Goal: Task Accomplishment & Management: Manage account settings

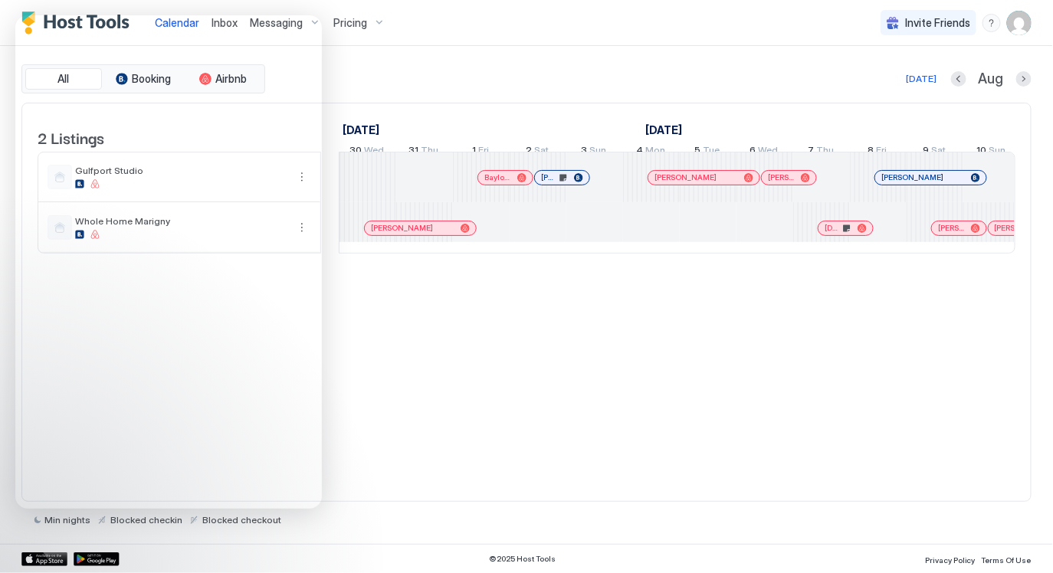
scroll to position [0, 615]
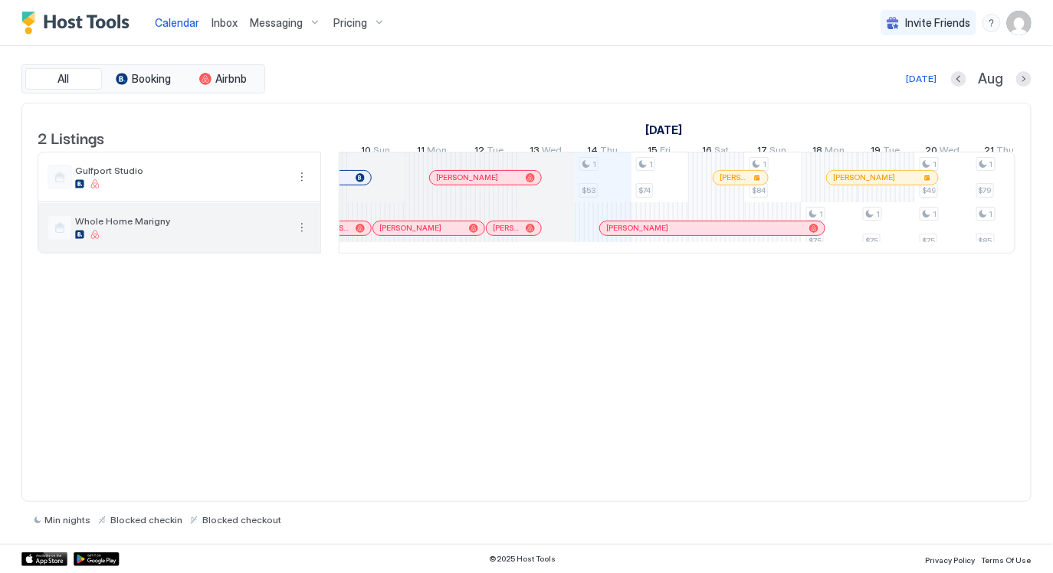
click at [195, 227] on span "Whole Home Marigny" at bounding box center [180, 220] width 211 height 11
click at [293, 234] on button "More options" at bounding box center [302, 227] width 18 height 18
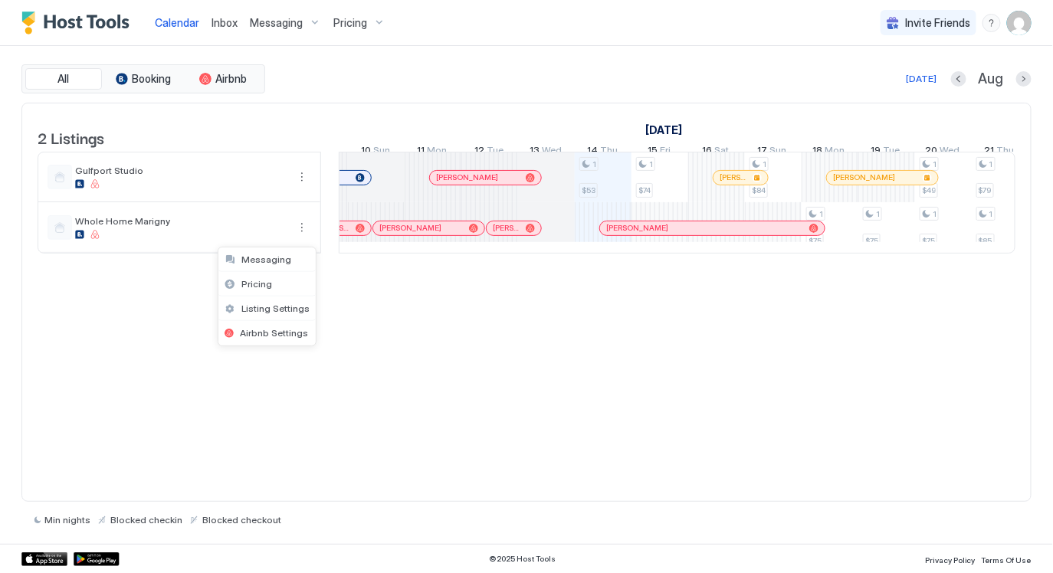
click at [383, 373] on div at bounding box center [526, 286] width 1053 height 573
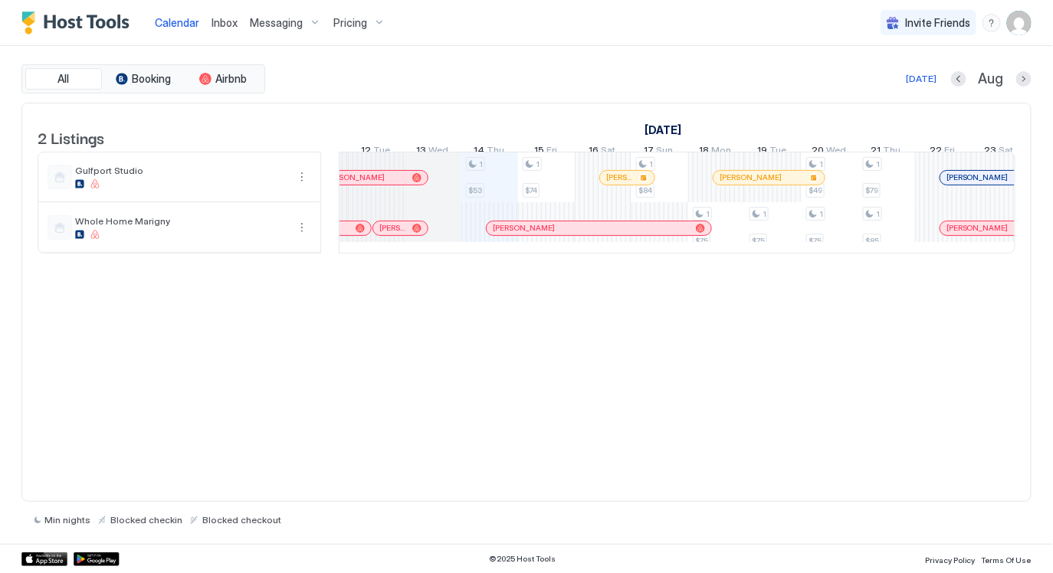
scroll to position [0, 0]
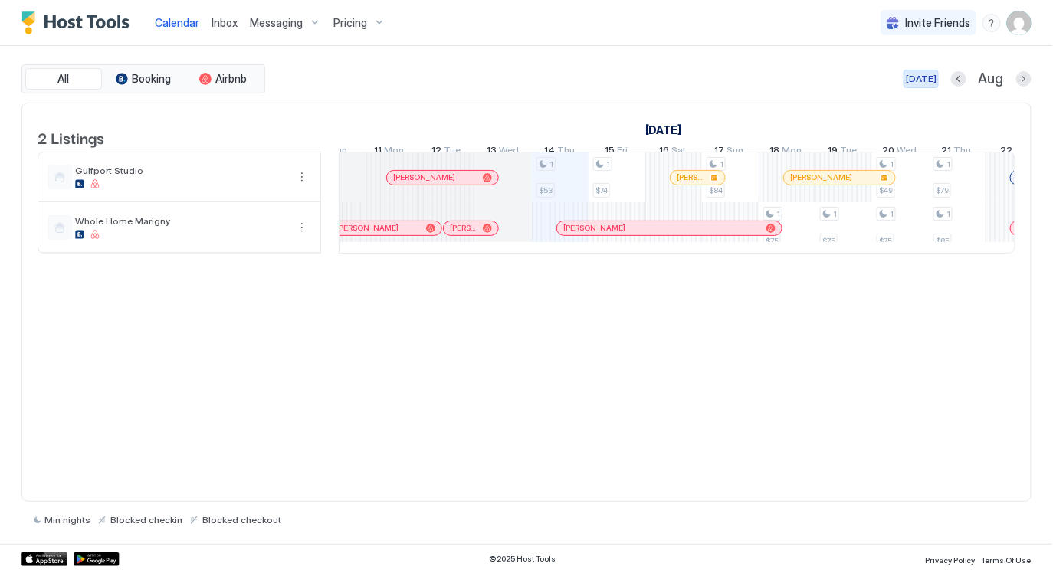
click at [916, 79] on div "[DATE]" at bounding box center [921, 79] width 31 height 14
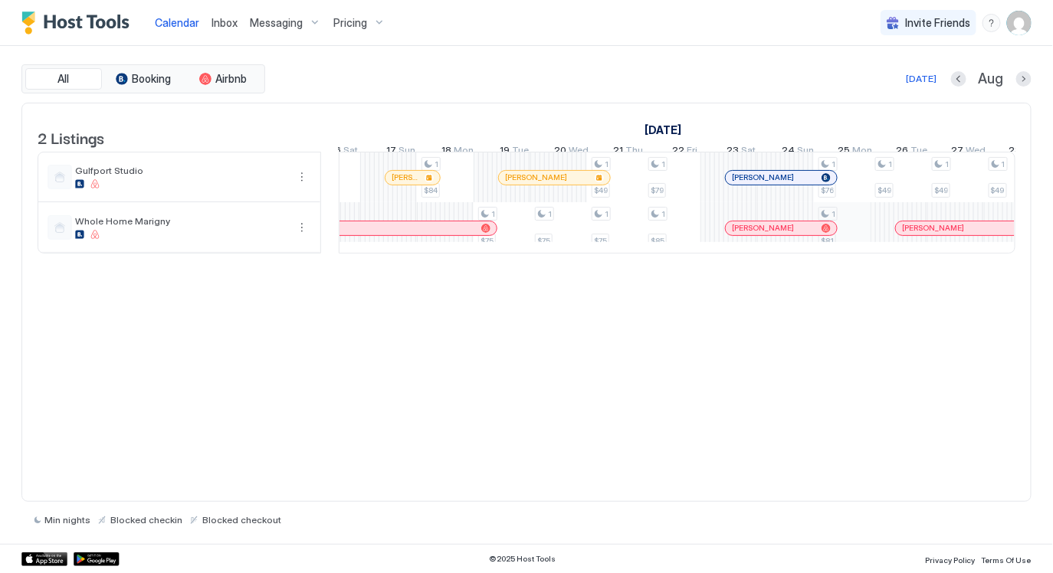
scroll to position [0, 943]
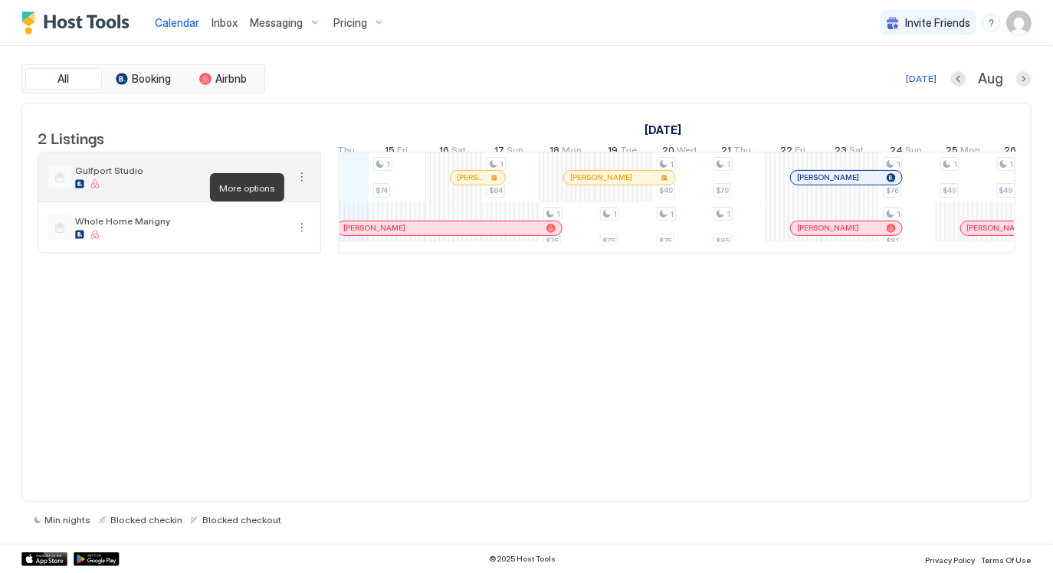
click at [303, 186] on button "More options" at bounding box center [302, 177] width 18 height 18
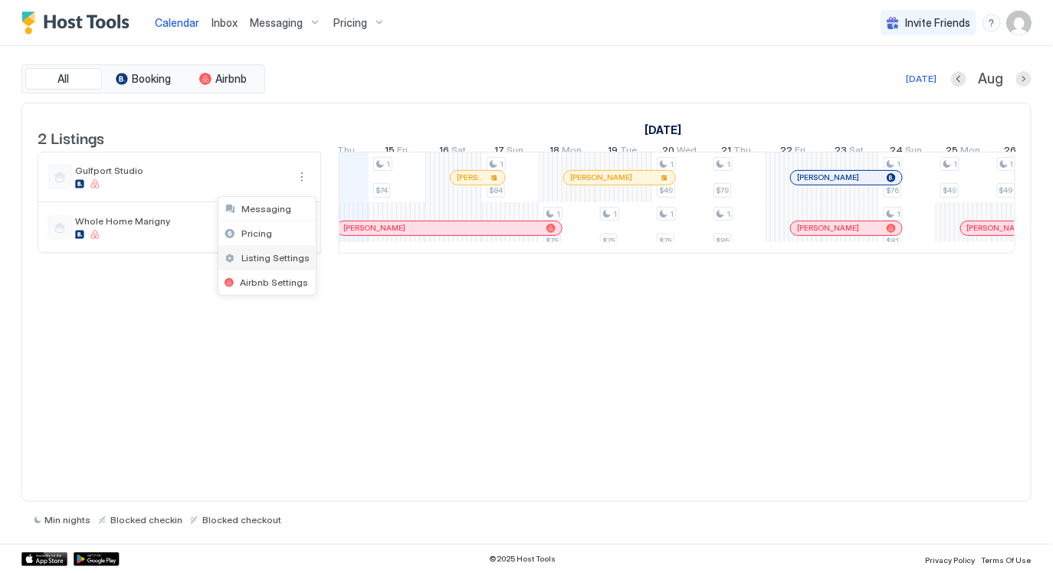
click at [270, 264] on div "Listing Settings" at bounding box center [266, 258] width 97 height 25
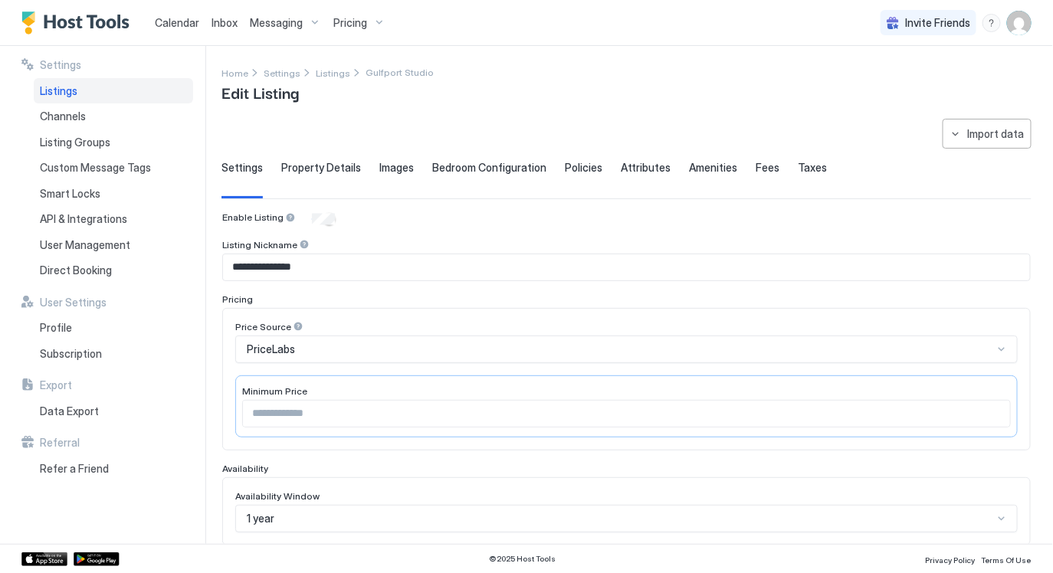
click at [322, 164] on span "Property Details" at bounding box center [321, 168] width 80 height 14
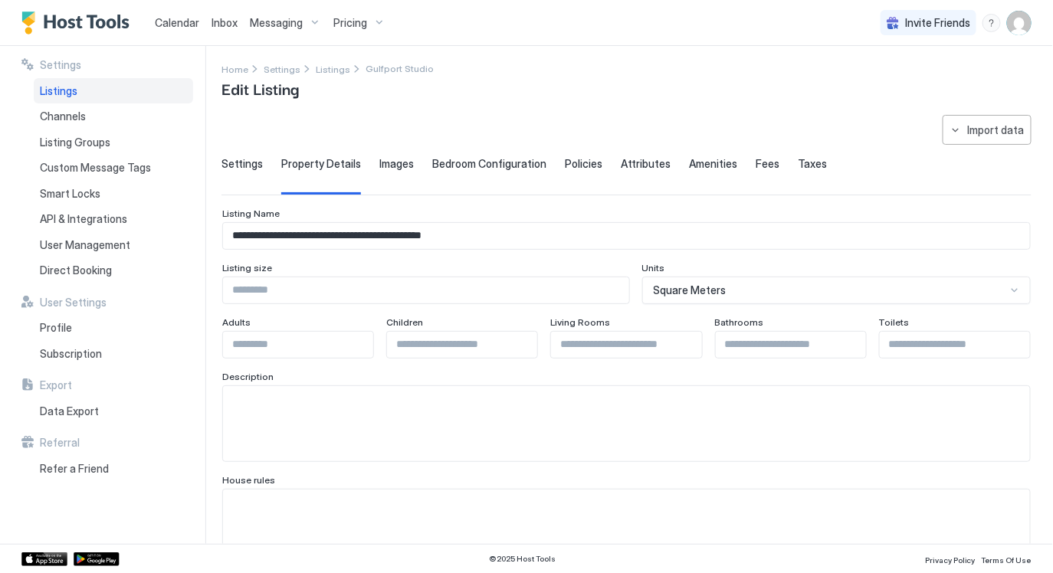
scroll to position [2, 0]
click at [1018, 18] on img "User profile" at bounding box center [1019, 23] width 25 height 25
click at [93, 221] on div at bounding box center [526, 286] width 1053 height 573
click at [118, 221] on div at bounding box center [526, 286] width 1053 height 573
click at [98, 216] on span "API & Integrations" at bounding box center [83, 219] width 87 height 14
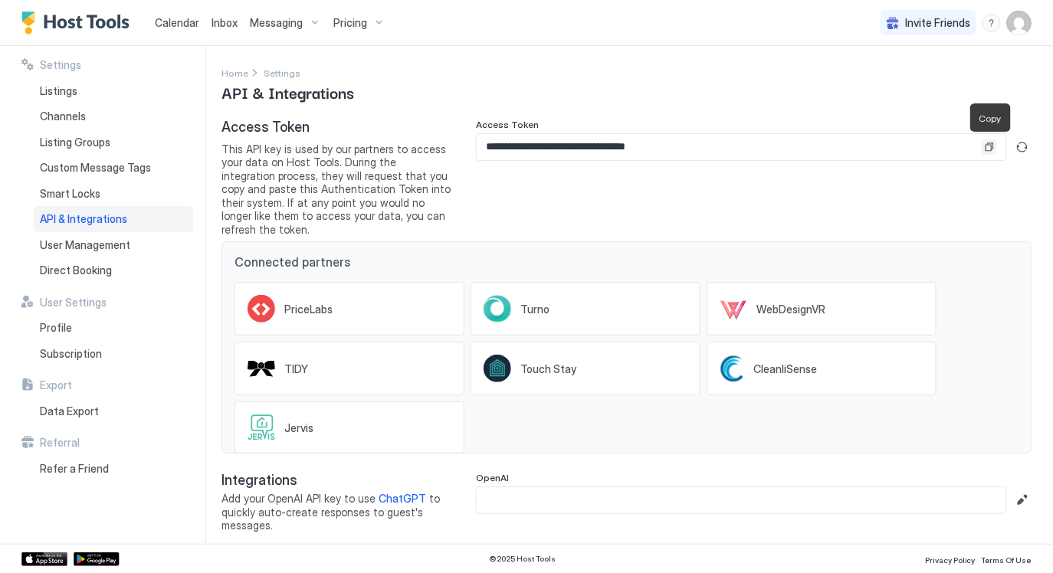
click at [992, 146] on button "Copy" at bounding box center [989, 146] width 15 height 15
click at [151, 23] on div "Calendar" at bounding box center [177, 22] width 57 height 28
click at [172, 15] on link "Calendar" at bounding box center [177, 23] width 44 height 16
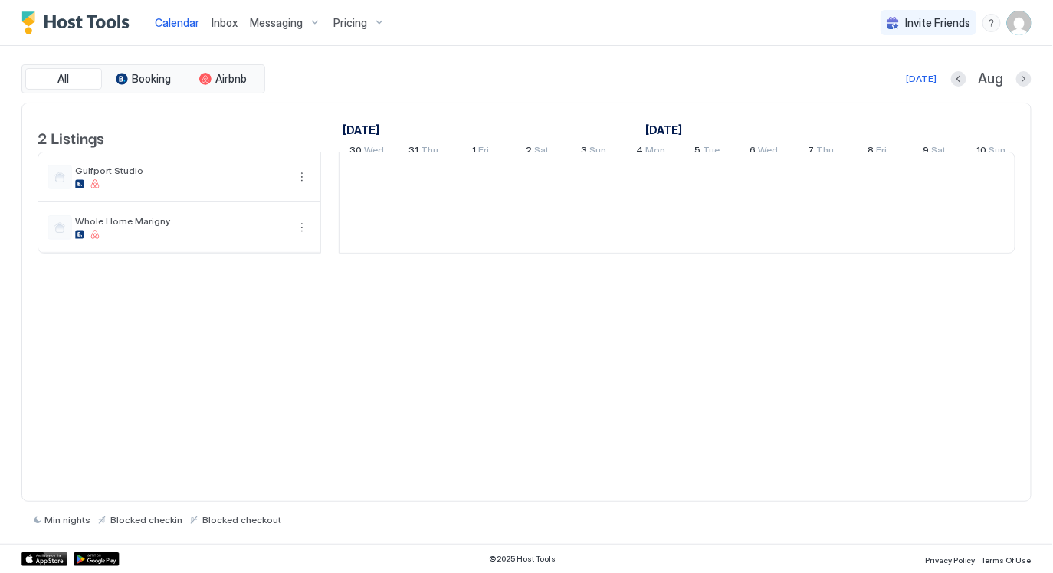
scroll to position [0, 851]
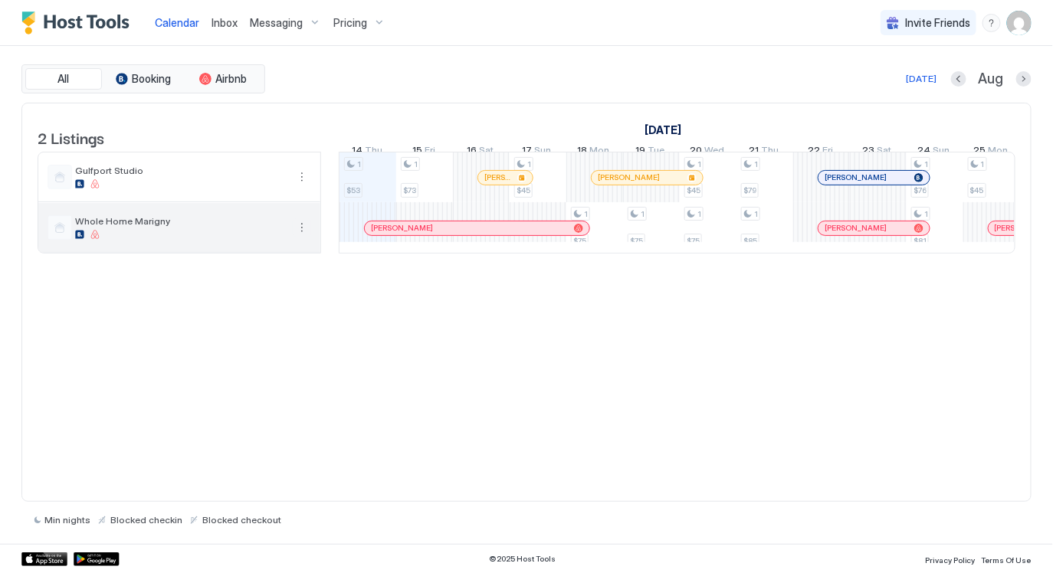
click at [301, 233] on button "More options" at bounding box center [302, 227] width 18 height 18
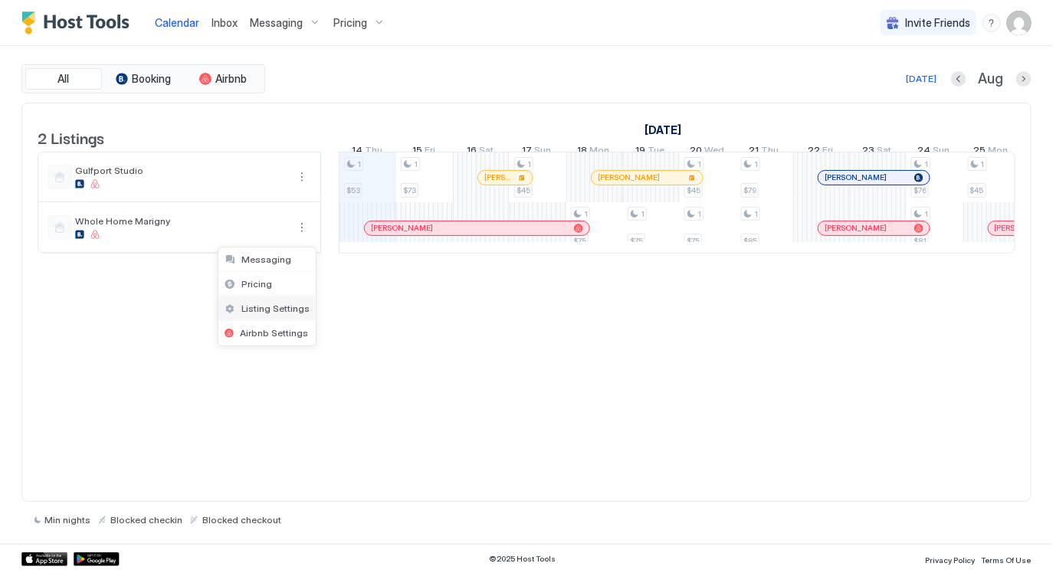
click at [273, 302] on div "Listing Settings" at bounding box center [266, 309] width 97 height 25
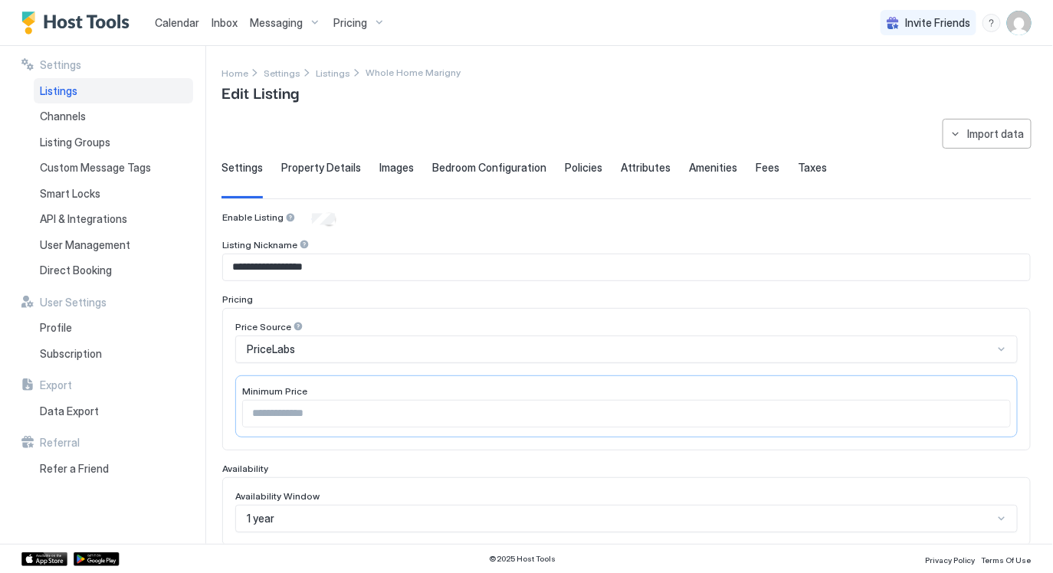
click at [323, 164] on span "Property Details" at bounding box center [321, 168] width 80 height 14
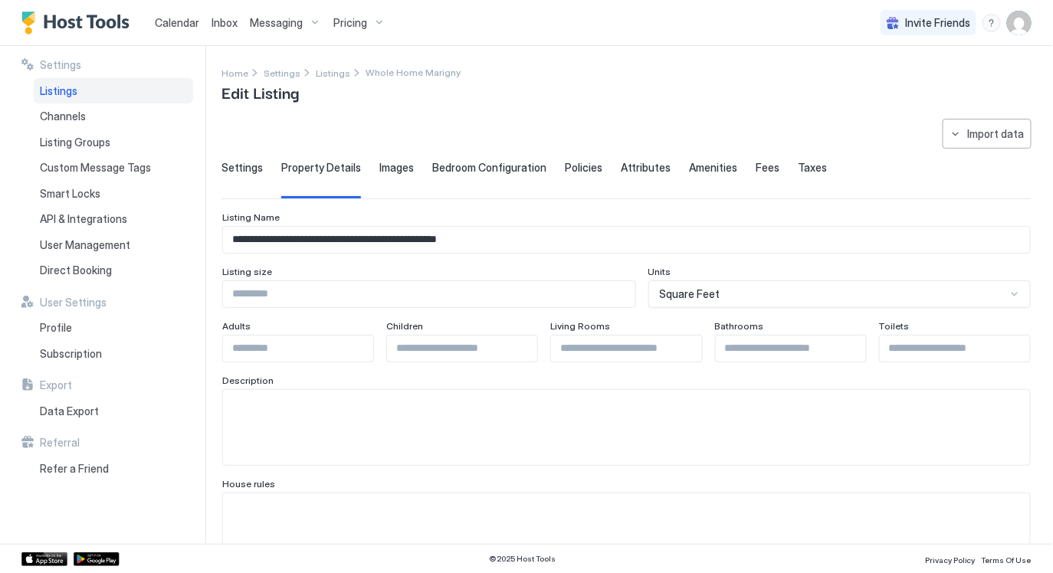
click at [179, 20] on span "Calendar" at bounding box center [177, 22] width 44 height 13
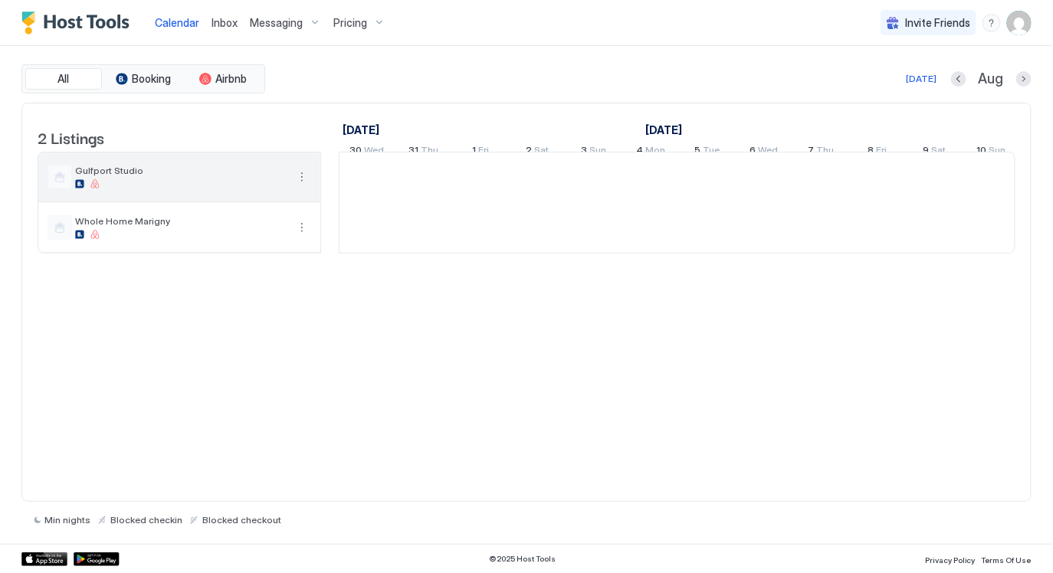
scroll to position [0, 851]
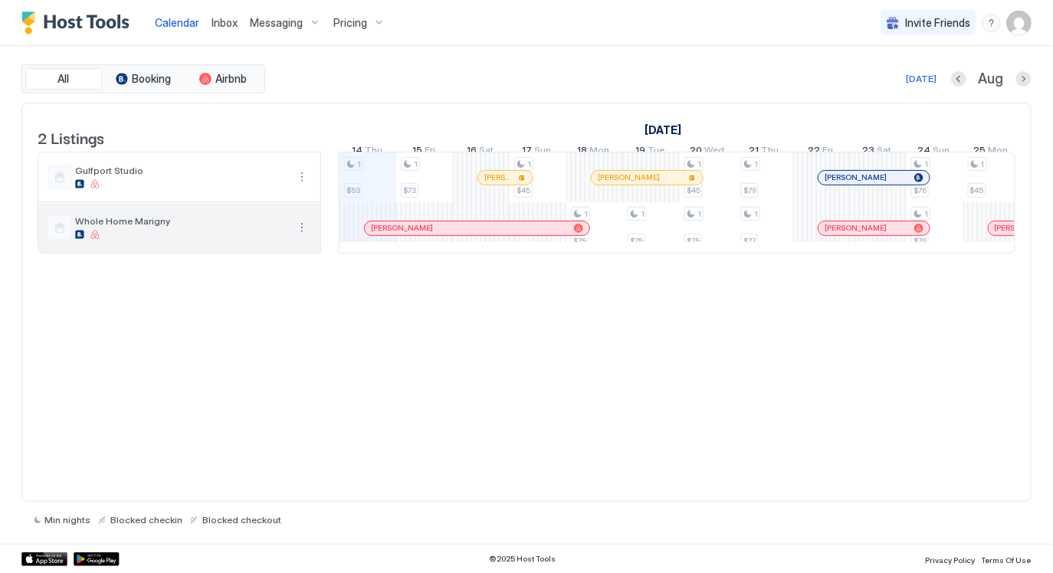
click at [187, 227] on span "Whole Home Marigny" at bounding box center [180, 220] width 211 height 11
click at [304, 237] on button "More options" at bounding box center [302, 227] width 18 height 18
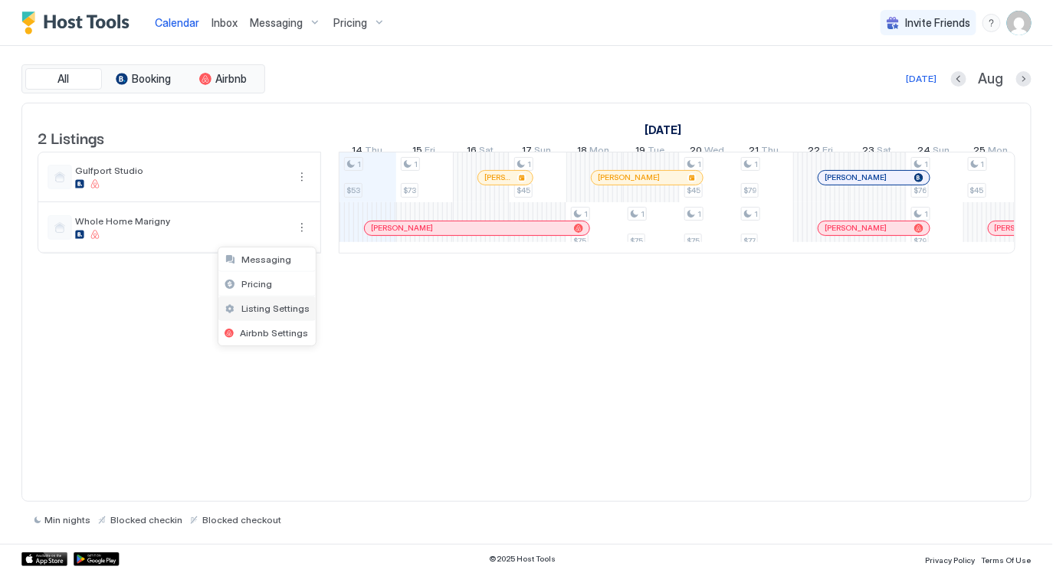
click at [267, 307] on span "Listing Settings" at bounding box center [275, 308] width 68 height 11
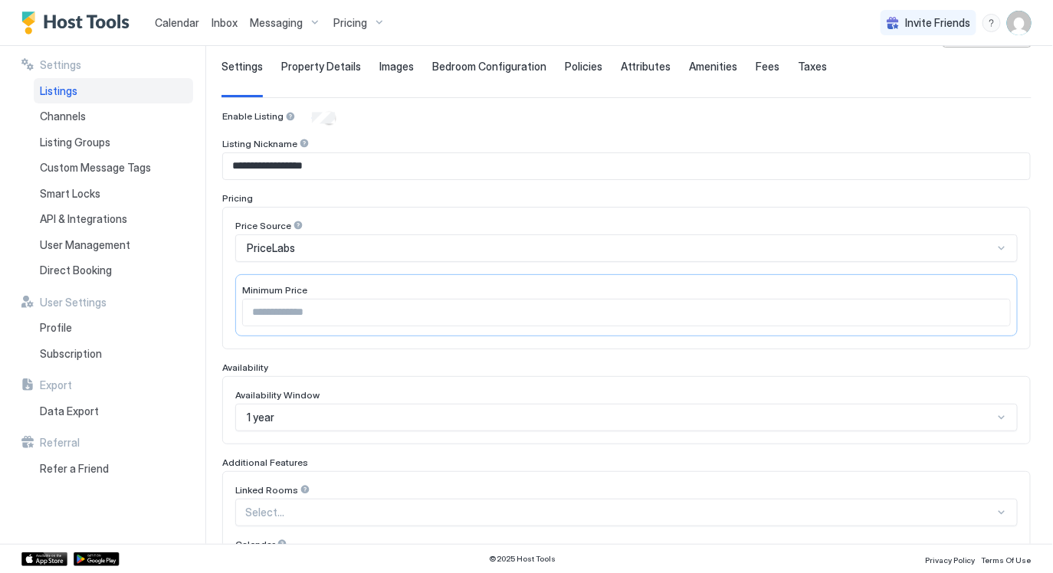
scroll to position [104, 0]
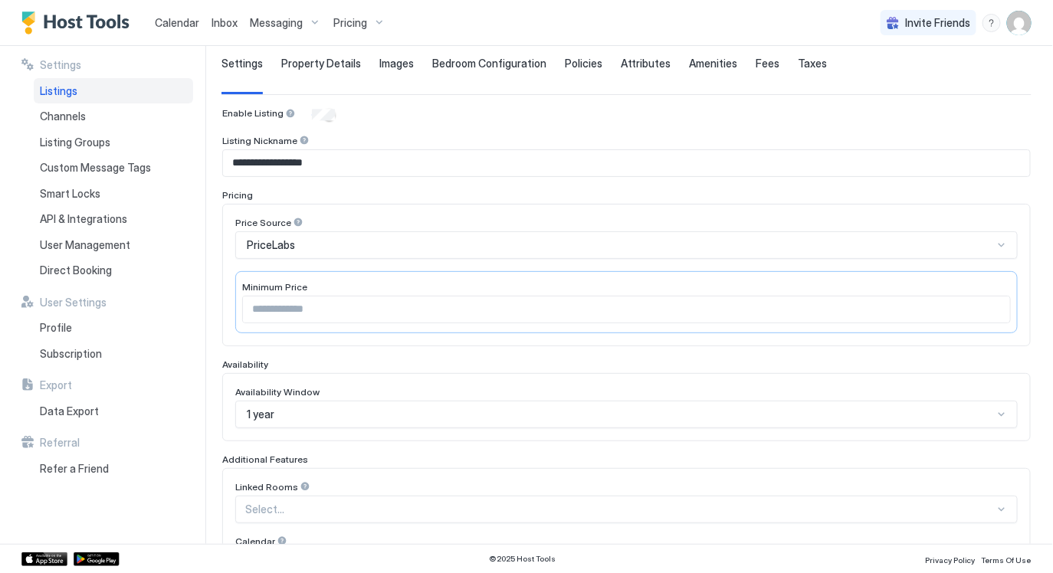
click at [440, 308] on input "**" at bounding box center [626, 310] width 767 height 26
click at [413, 254] on div "PriceLabs" at bounding box center [626, 245] width 782 height 28
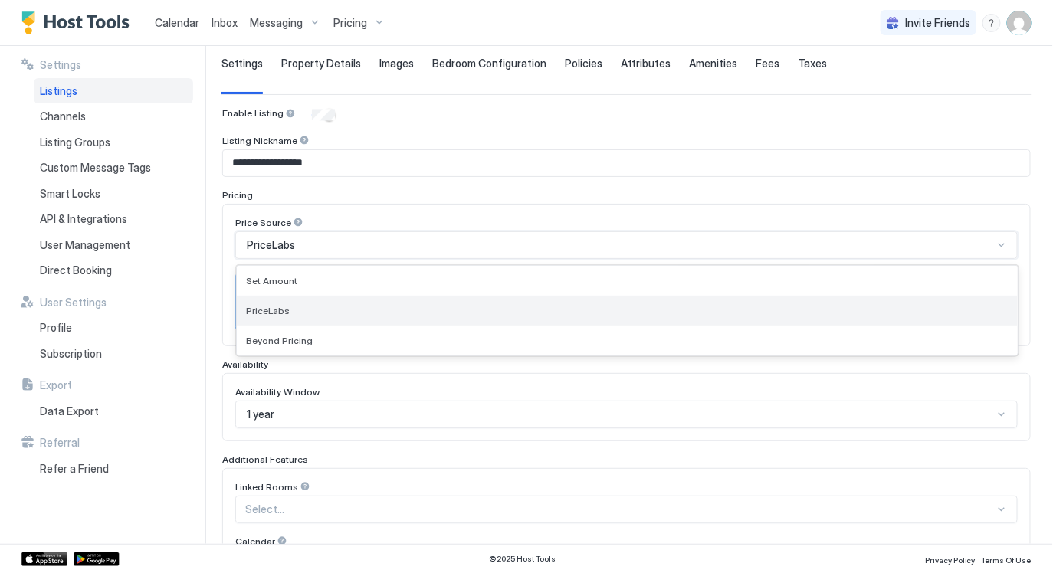
click at [319, 307] on div "PriceLabs" at bounding box center [627, 310] width 762 height 11
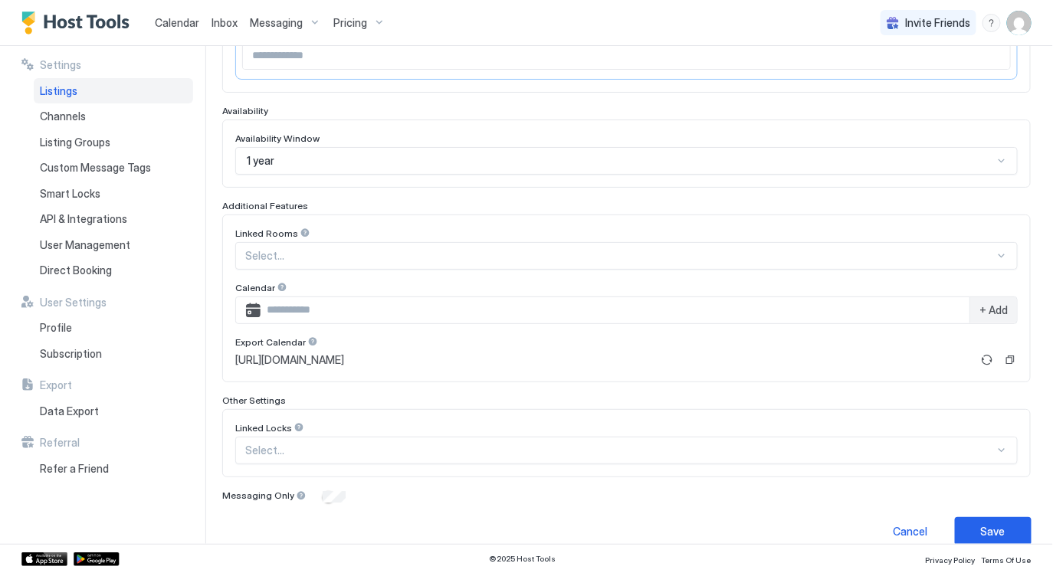
scroll to position [375, 0]
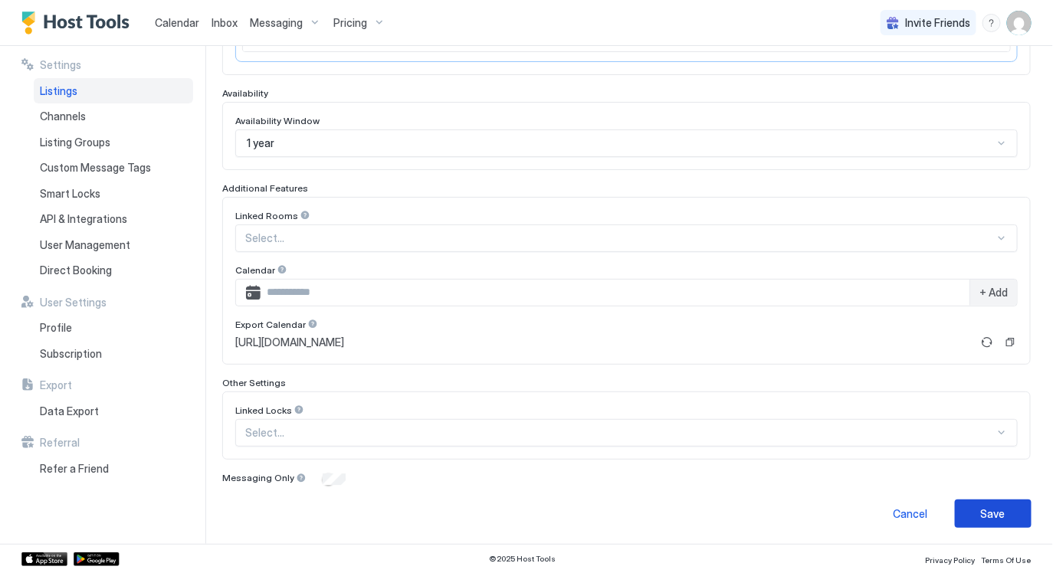
click at [1008, 514] on button "Save" at bounding box center [993, 514] width 77 height 28
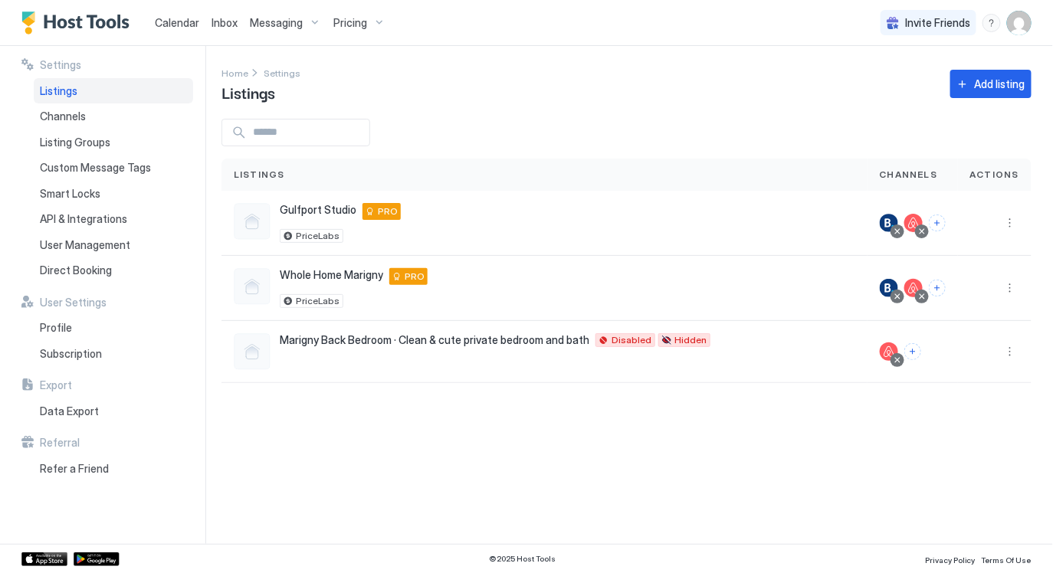
click at [185, 21] on span "Calendar" at bounding box center [177, 22] width 44 height 13
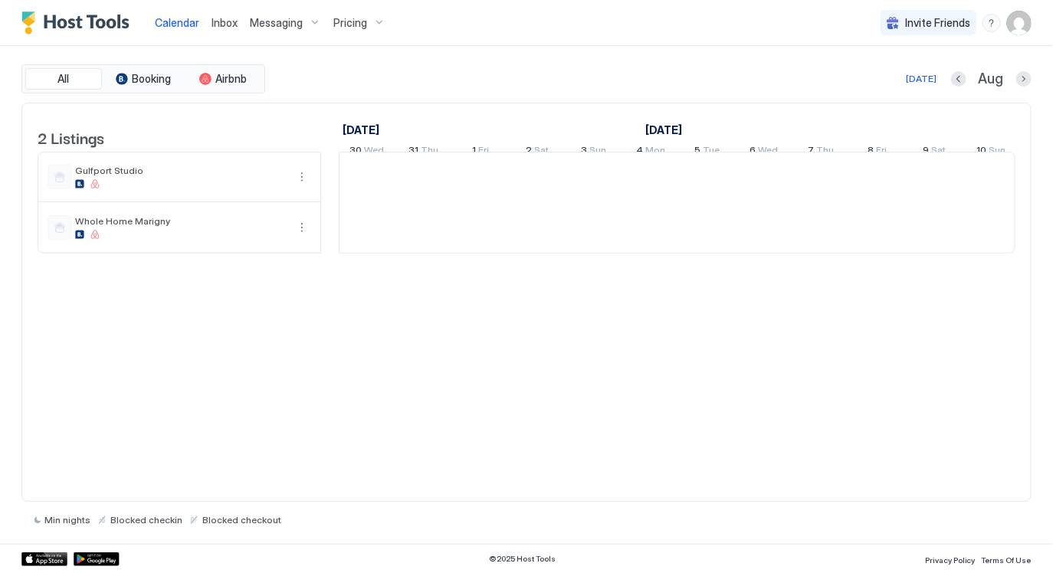
scroll to position [0, 851]
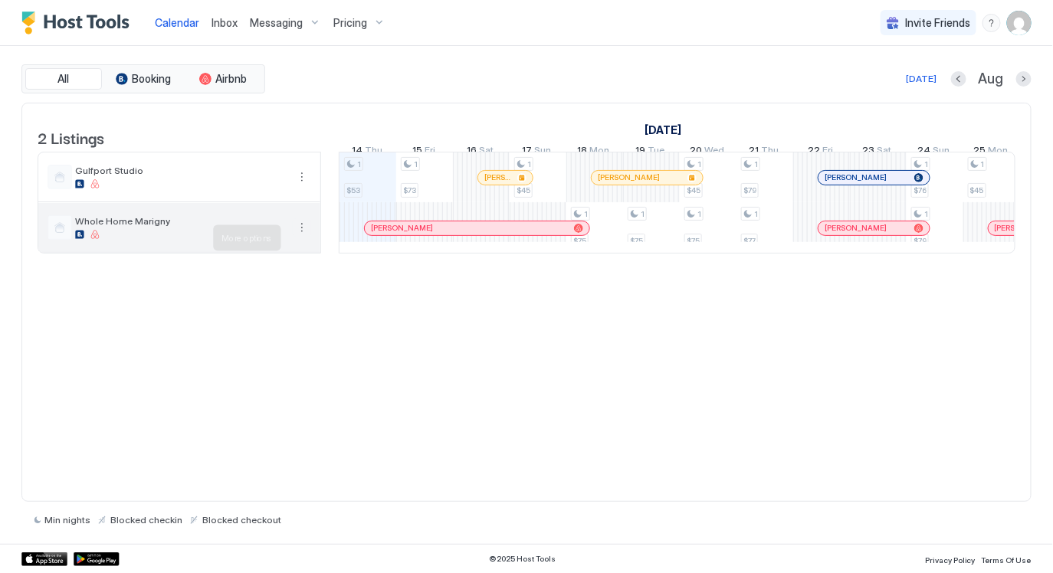
click at [302, 235] on button "More options" at bounding box center [302, 227] width 18 height 18
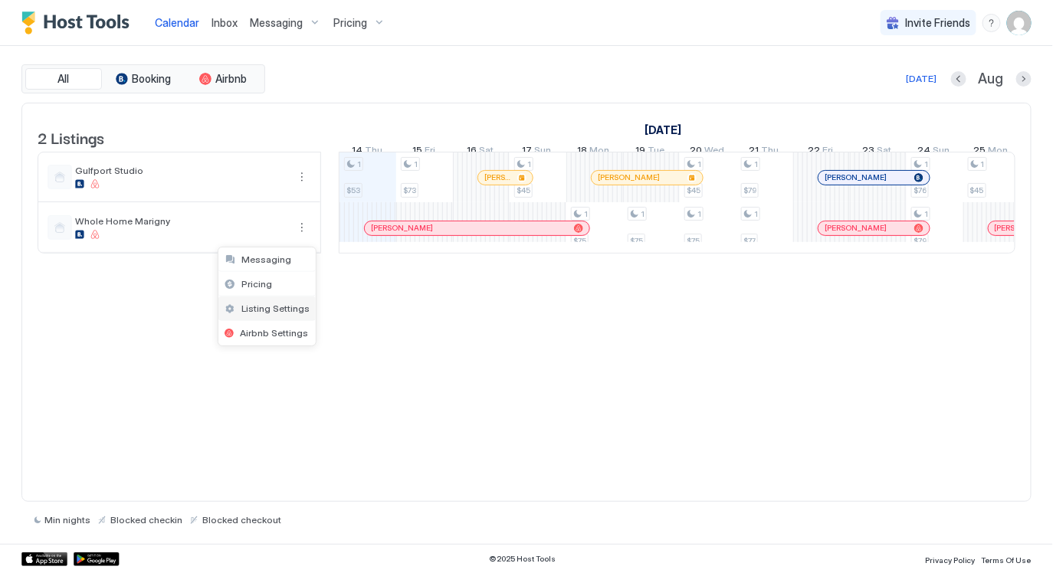
click at [272, 307] on span "Listing Settings" at bounding box center [275, 308] width 68 height 11
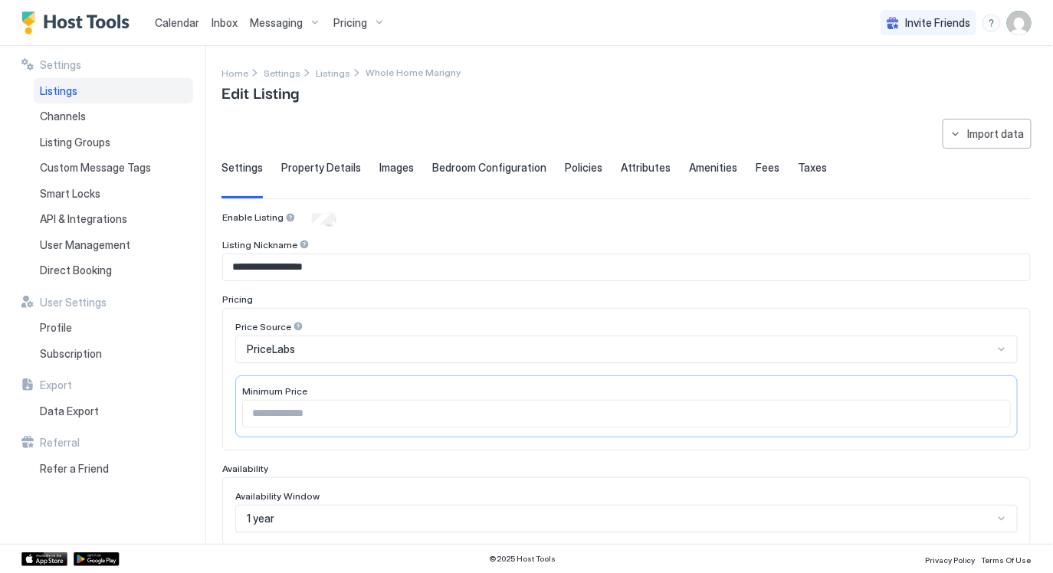
click at [308, 161] on span "Property Details" at bounding box center [321, 168] width 80 height 14
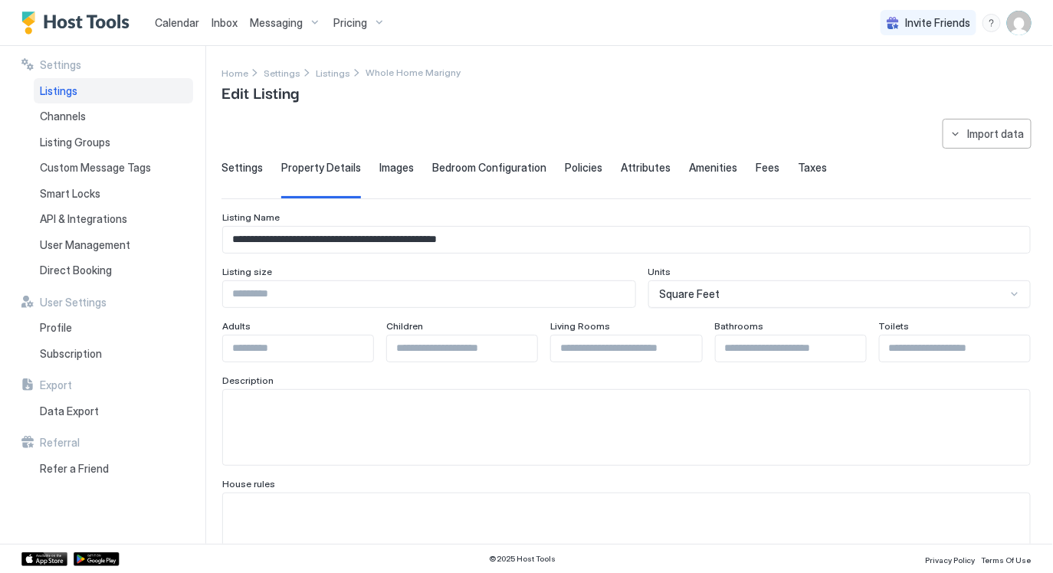
click at [534, 241] on input "**********" at bounding box center [626, 240] width 807 height 26
click at [241, 171] on span "Settings" at bounding box center [241, 168] width 41 height 14
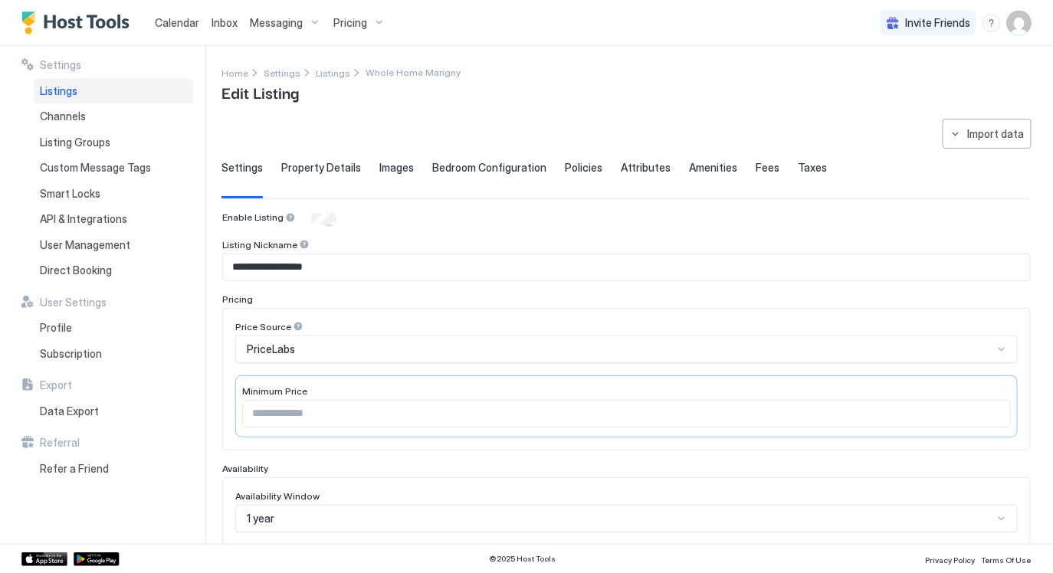
click at [176, 13] on div "Calendar" at bounding box center [177, 22] width 57 height 28
click at [173, 18] on span "Calendar" at bounding box center [177, 22] width 44 height 13
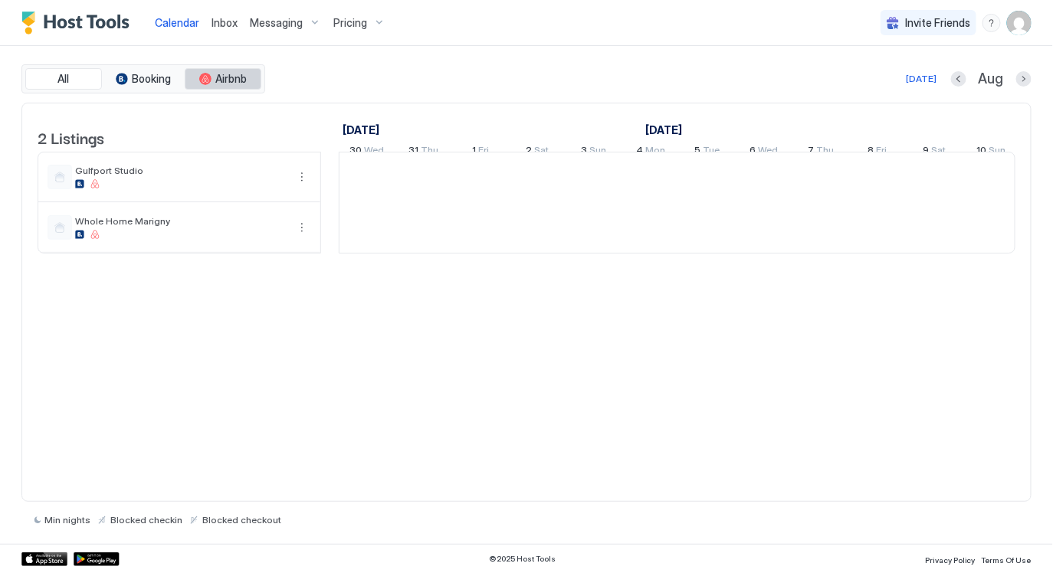
scroll to position [0, 851]
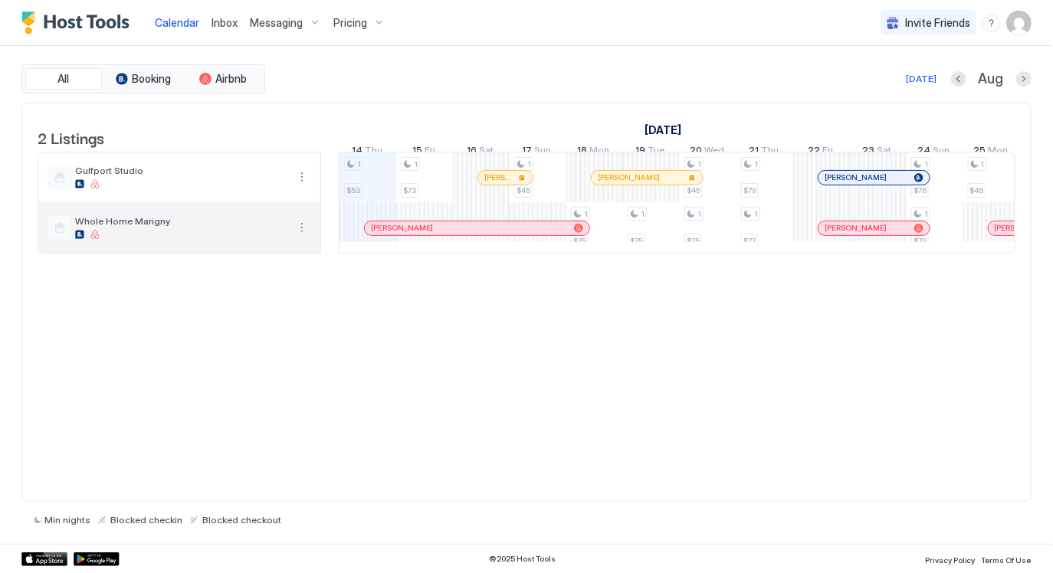
click at [306, 237] on button "More options" at bounding box center [302, 227] width 18 height 18
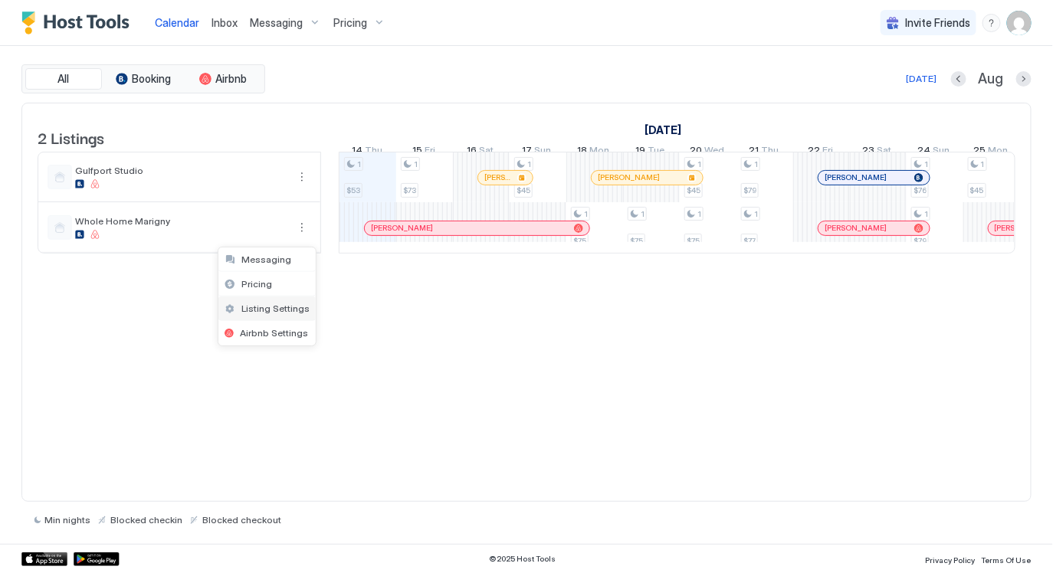
click at [287, 305] on span "Listing Settings" at bounding box center [275, 308] width 68 height 11
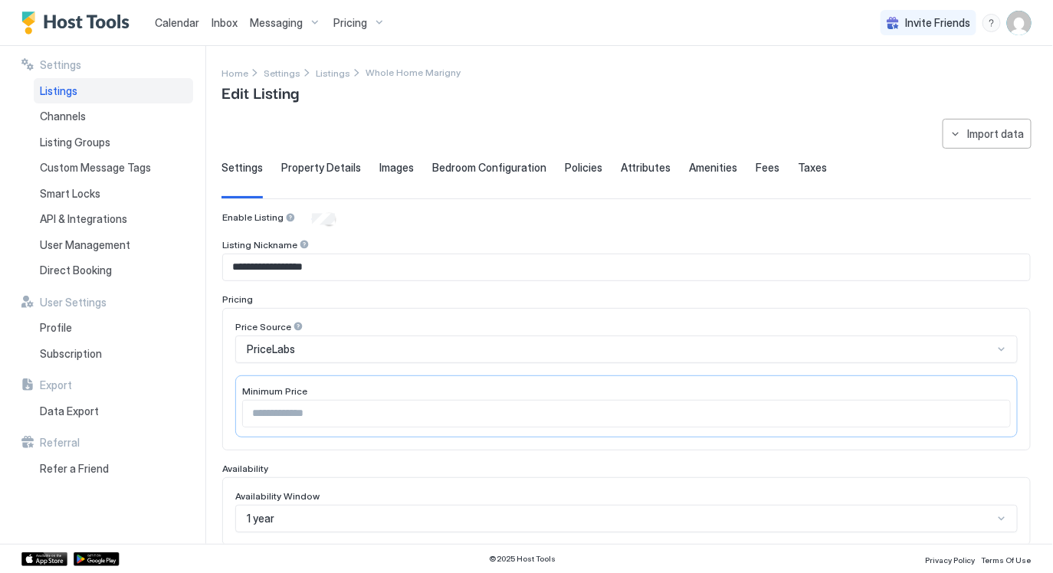
click at [87, 93] on div "Listings" at bounding box center [113, 91] width 159 height 26
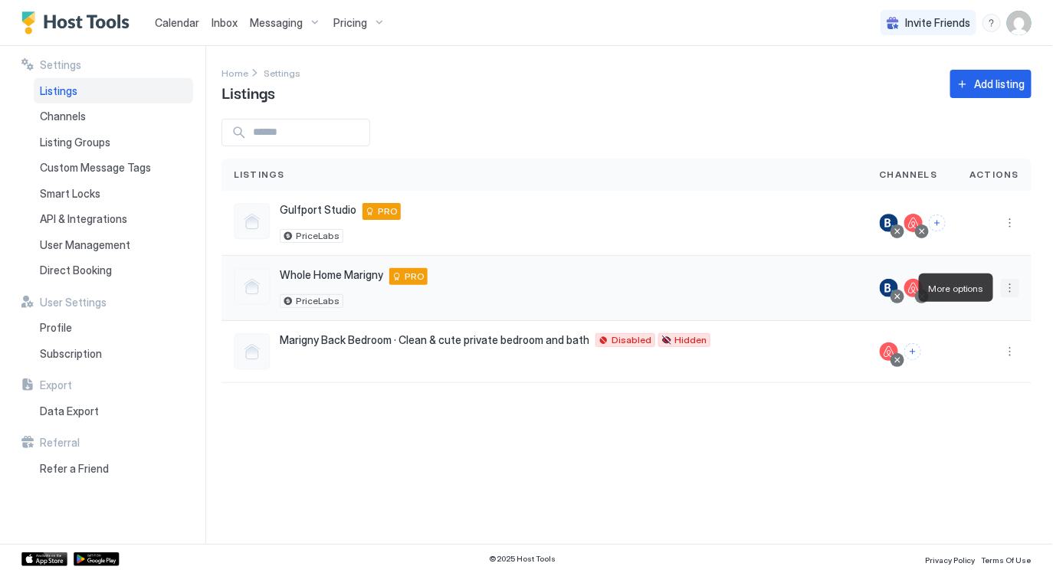
click at [1005, 290] on button "More options" at bounding box center [1010, 288] width 18 height 18
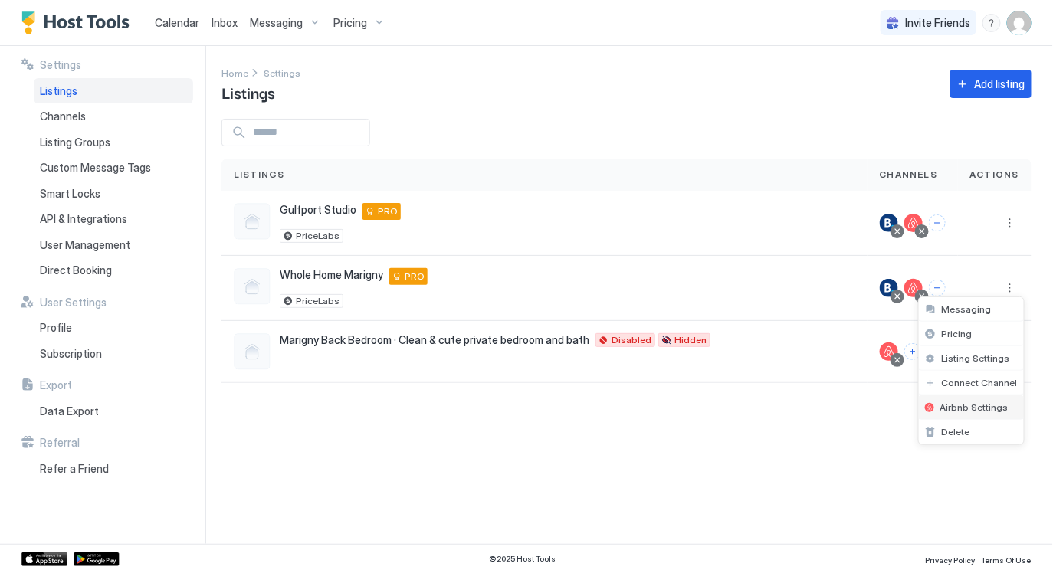
click at [969, 411] on span "Airbnb Settings" at bounding box center [974, 407] width 68 height 11
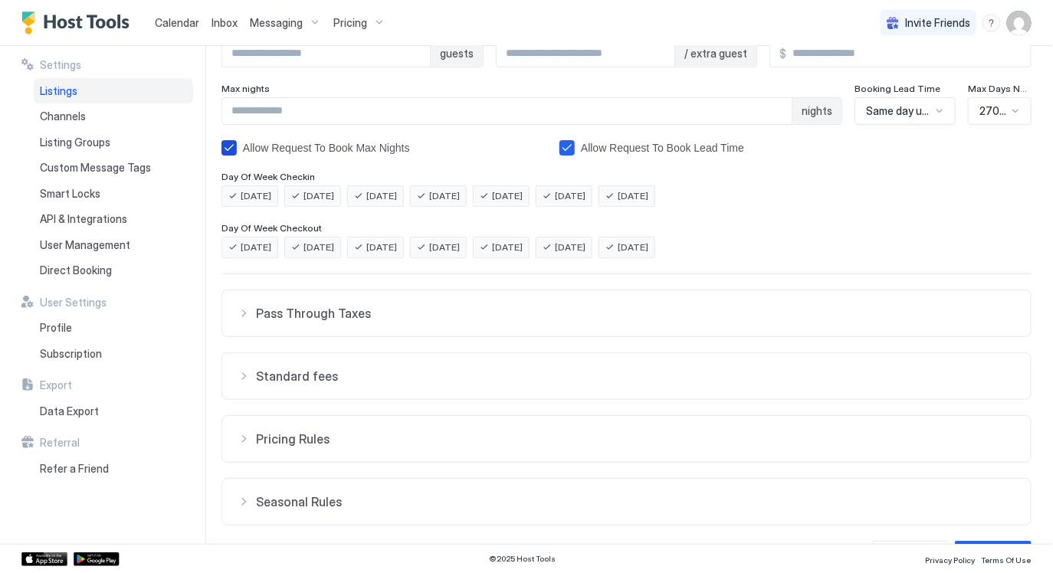
scroll to position [279, 0]
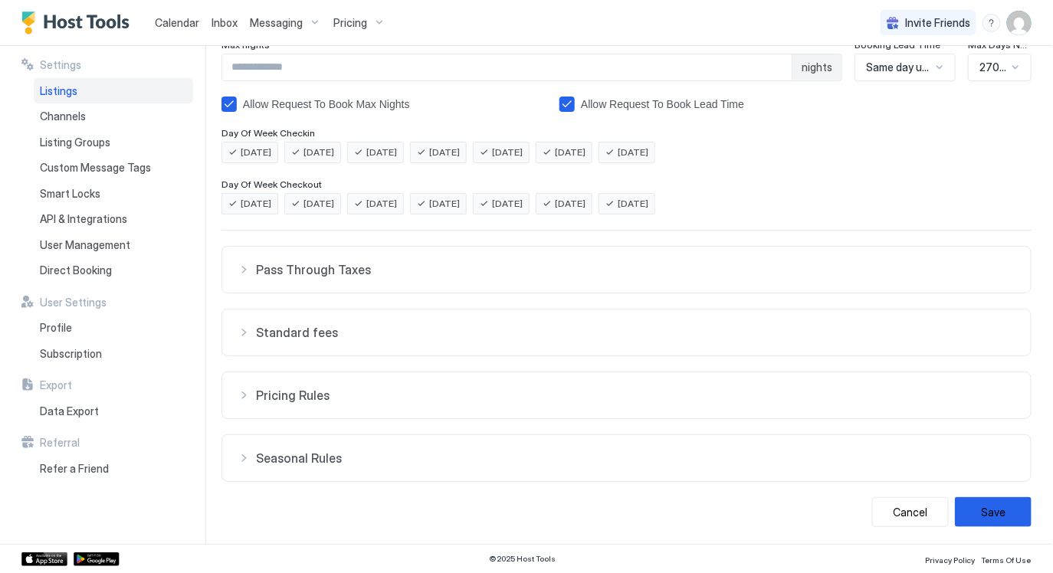
click at [458, 277] on span "Pricing Rules" at bounding box center [635, 269] width 759 height 15
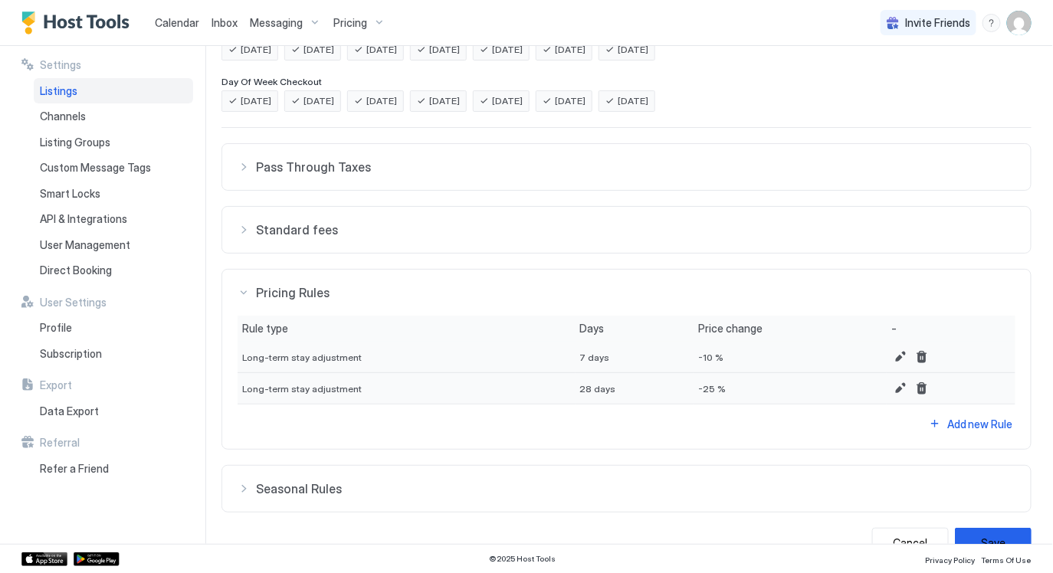
scroll to position [0, 0]
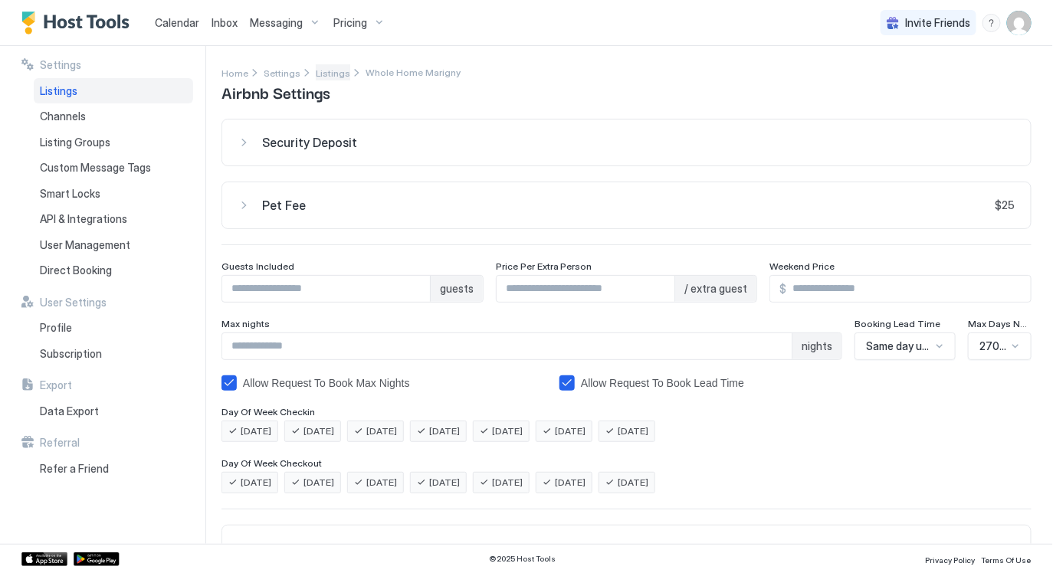
click at [329, 68] on span "Listings" at bounding box center [333, 72] width 34 height 11
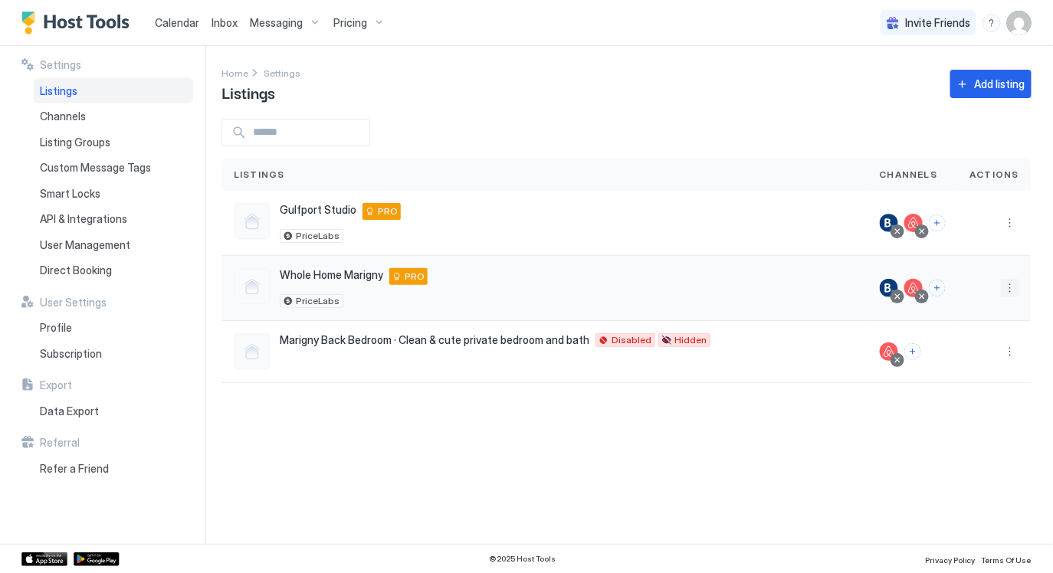
click at [1009, 285] on button "More options" at bounding box center [1010, 288] width 18 height 18
click at [980, 355] on span "Listing Settings" at bounding box center [976, 357] width 68 height 11
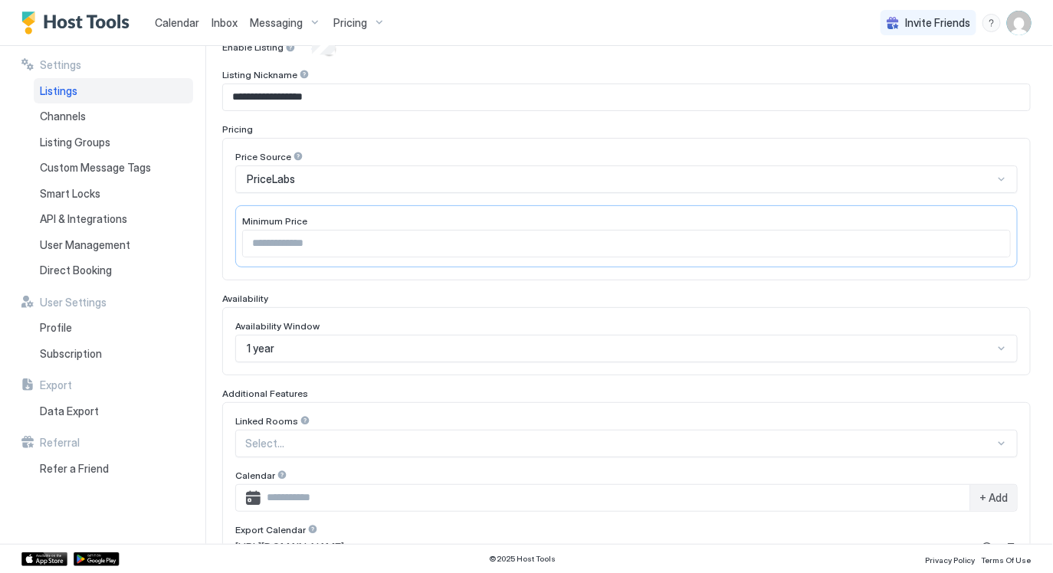
scroll to position [172, 0]
click at [476, 235] on input "**" at bounding box center [626, 242] width 767 height 26
click at [474, 237] on input "**" at bounding box center [626, 242] width 767 height 26
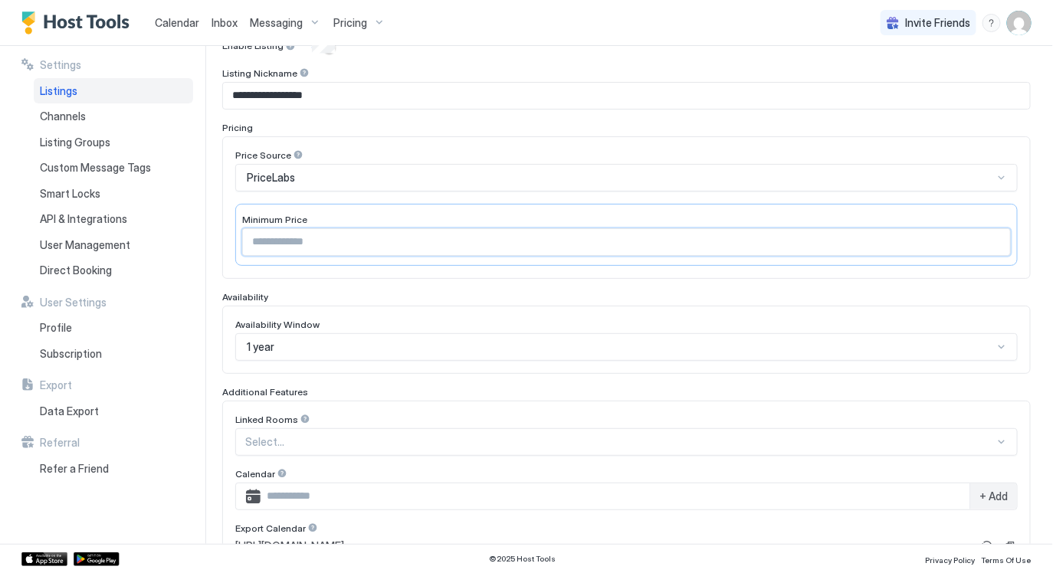
click at [474, 237] on input "**" at bounding box center [626, 242] width 767 height 26
drag, startPoint x: 357, startPoint y: 242, endPoint x: 389, endPoint y: 217, distance: 40.9
click at [357, 242] on input "**" at bounding box center [626, 242] width 767 height 26
click at [492, 114] on div "**********" at bounding box center [626, 365] width 808 height 651
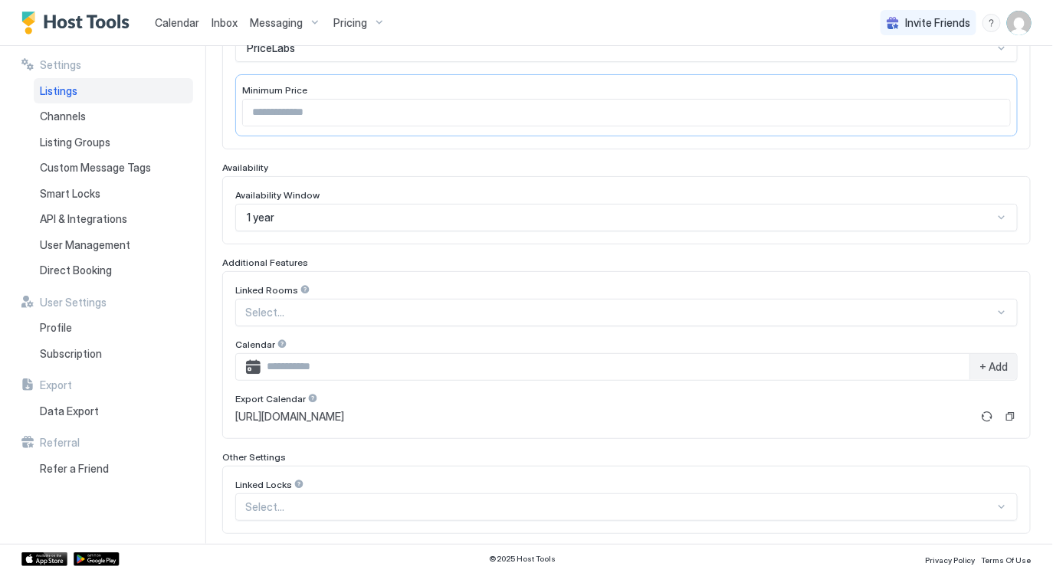
scroll to position [314, 0]
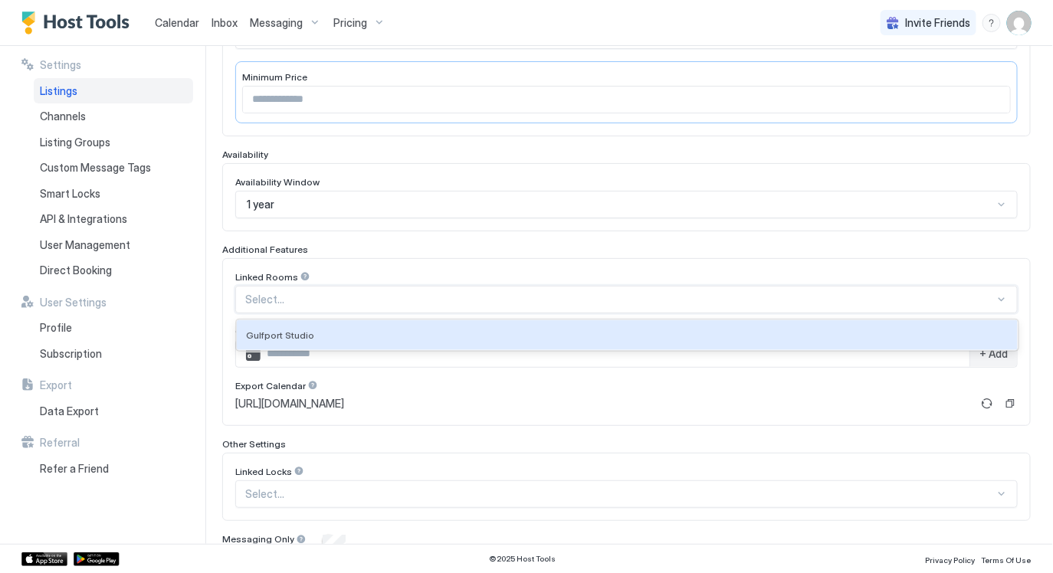
click at [511, 286] on div "Select..." at bounding box center [626, 300] width 782 height 28
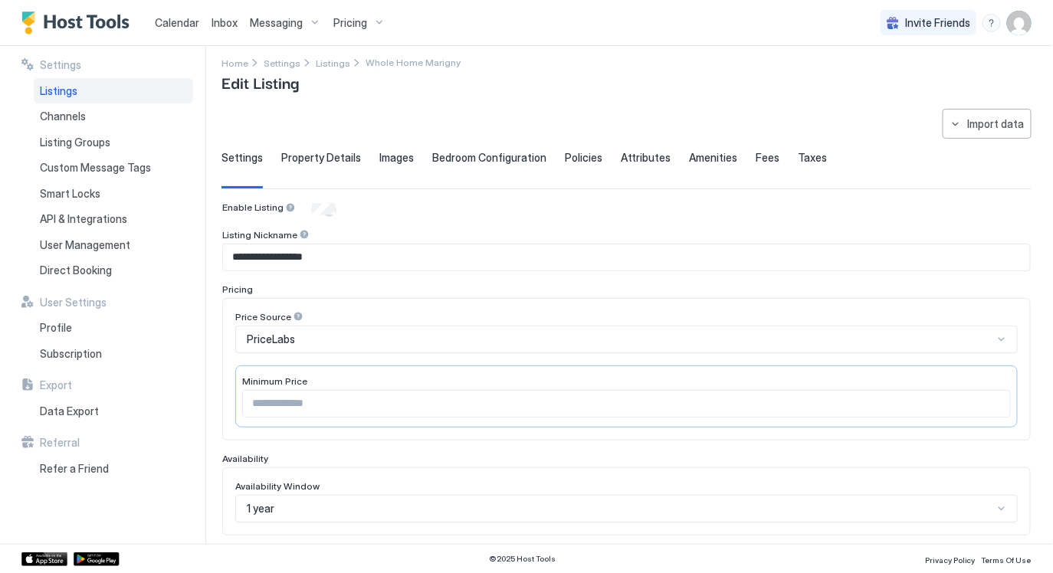
scroll to position [0, 0]
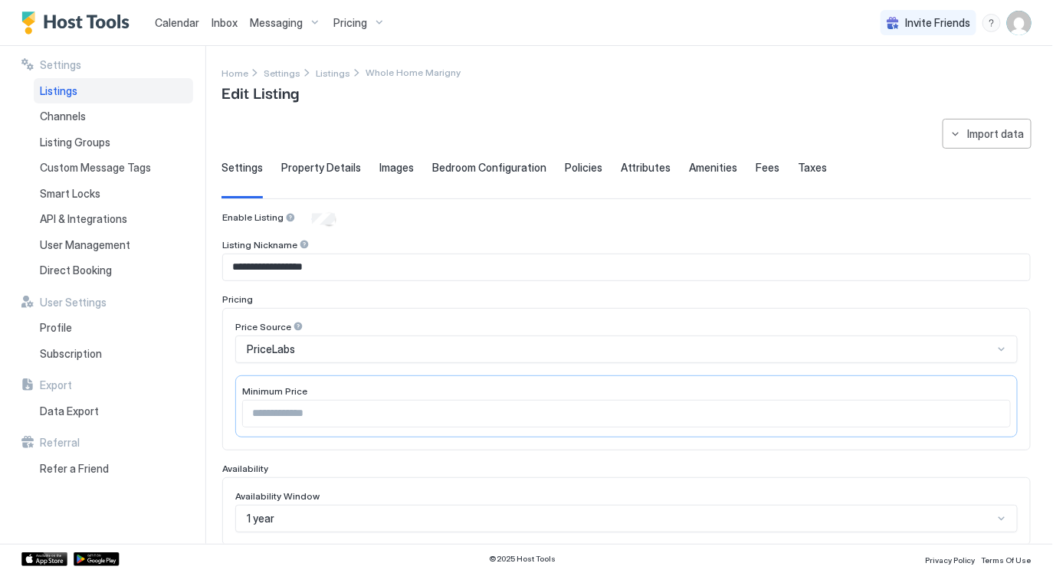
click at [306, 189] on div "Property Details" at bounding box center [321, 180] width 80 height 38
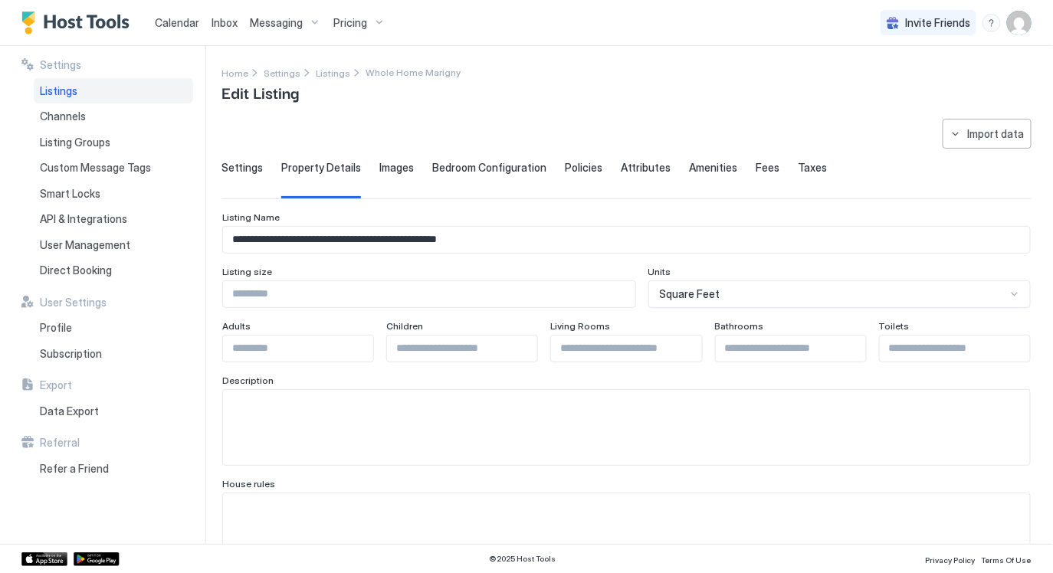
drag, startPoint x: 539, startPoint y: 228, endPoint x: 540, endPoint y: 238, distance: 10.1
click at [539, 228] on input "**********" at bounding box center [626, 240] width 807 height 26
click at [541, 238] on input "**********" at bounding box center [626, 240] width 807 height 26
type input "**********"
click at [630, 352] on input "Input Field" at bounding box center [626, 349] width 150 height 26
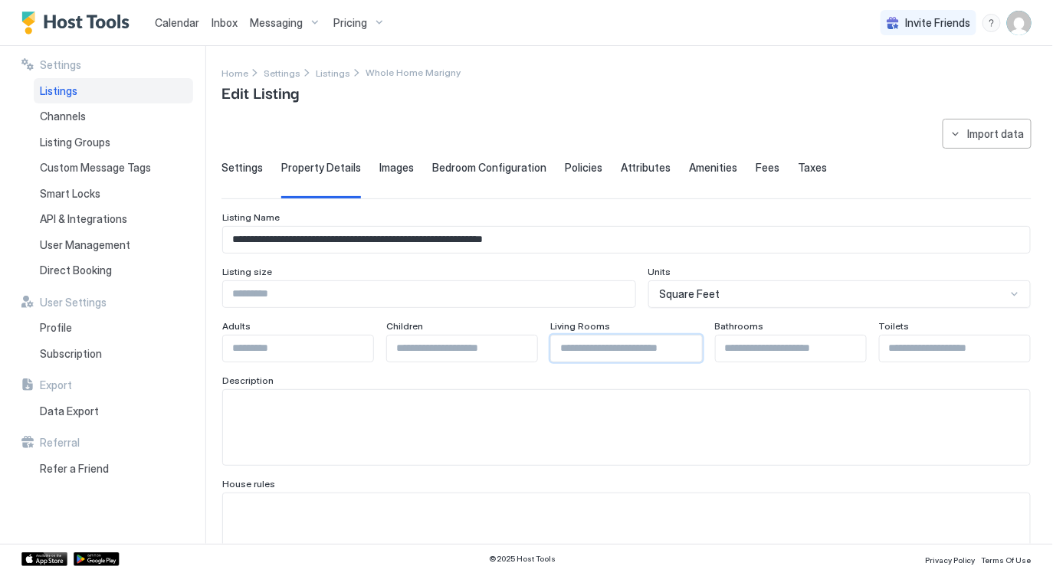
scroll to position [1, 0]
type input "*"
click at [926, 348] on input "Input Field" at bounding box center [955, 348] width 150 height 26
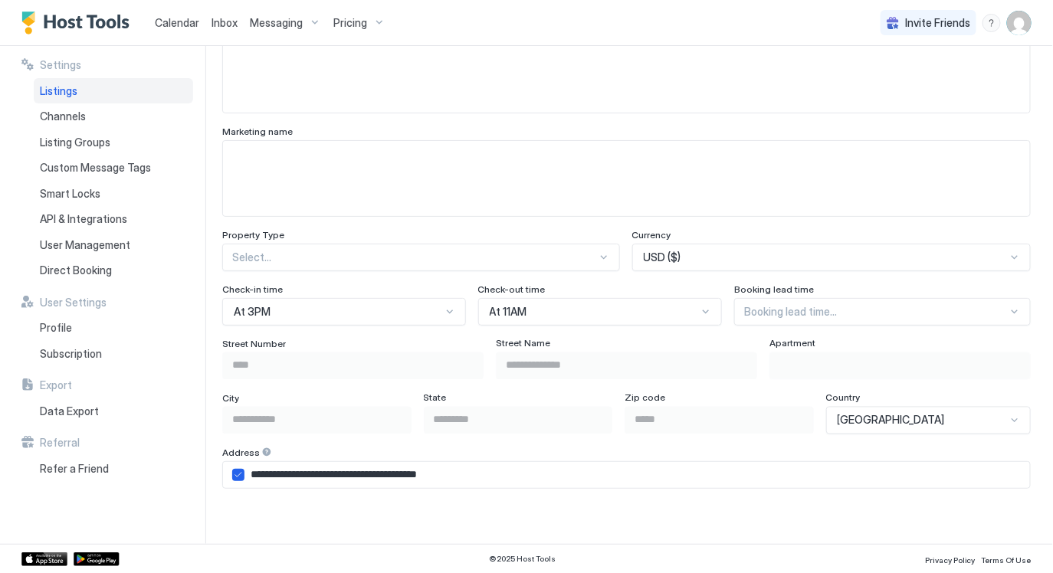
scroll to position [769, 0]
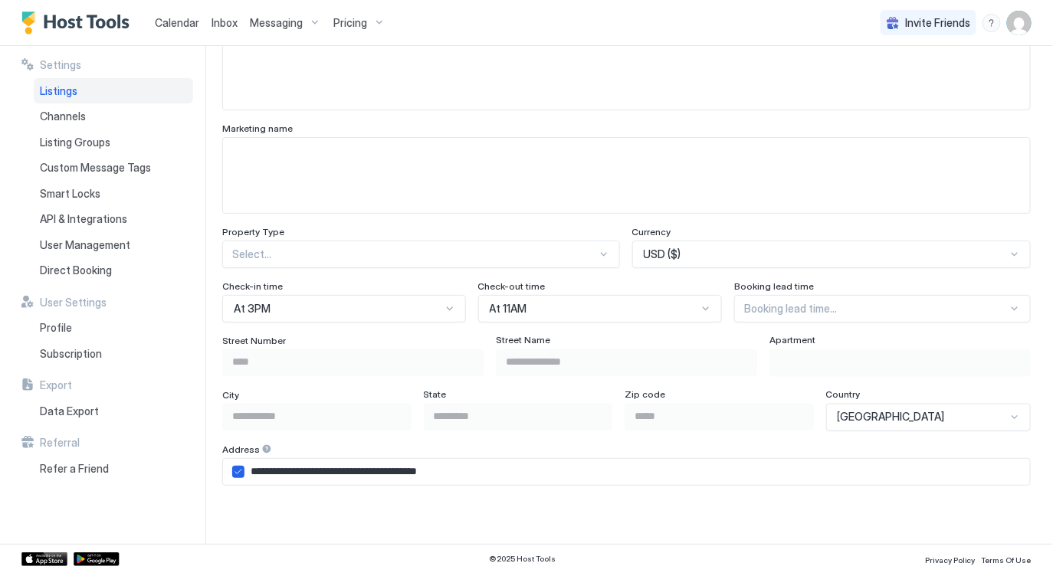
type input "*"
click at [569, 259] on div "**********" at bounding box center [626, 288] width 808 height 1693
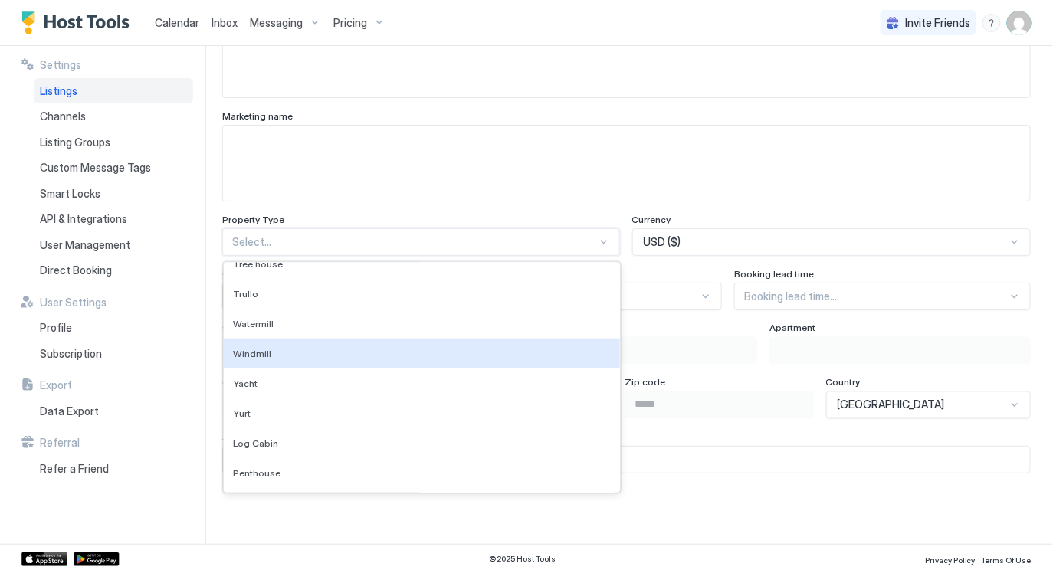
scroll to position [663, 0]
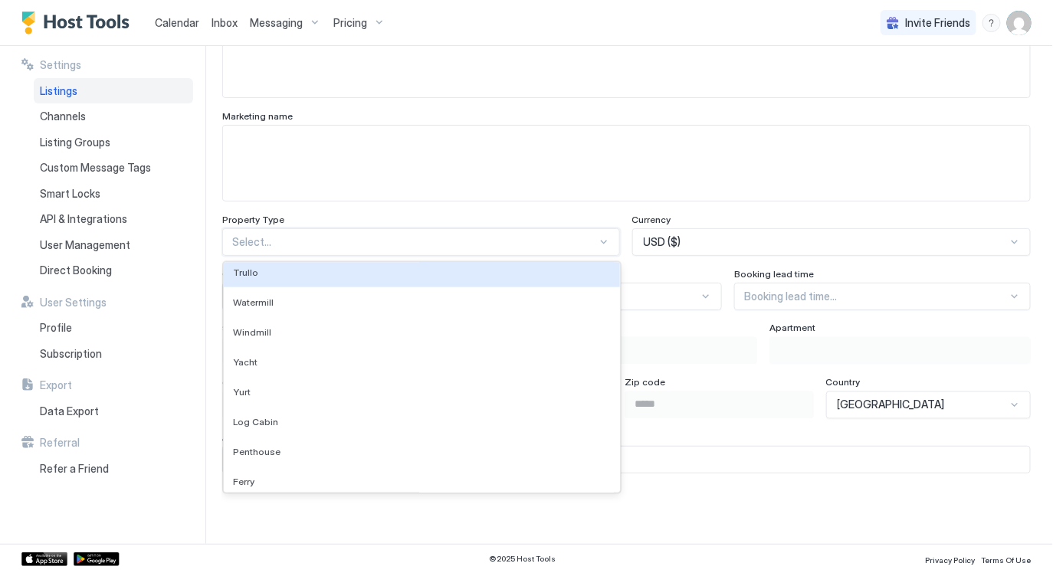
click at [428, 203] on div "**********" at bounding box center [626, 276] width 808 height 1693
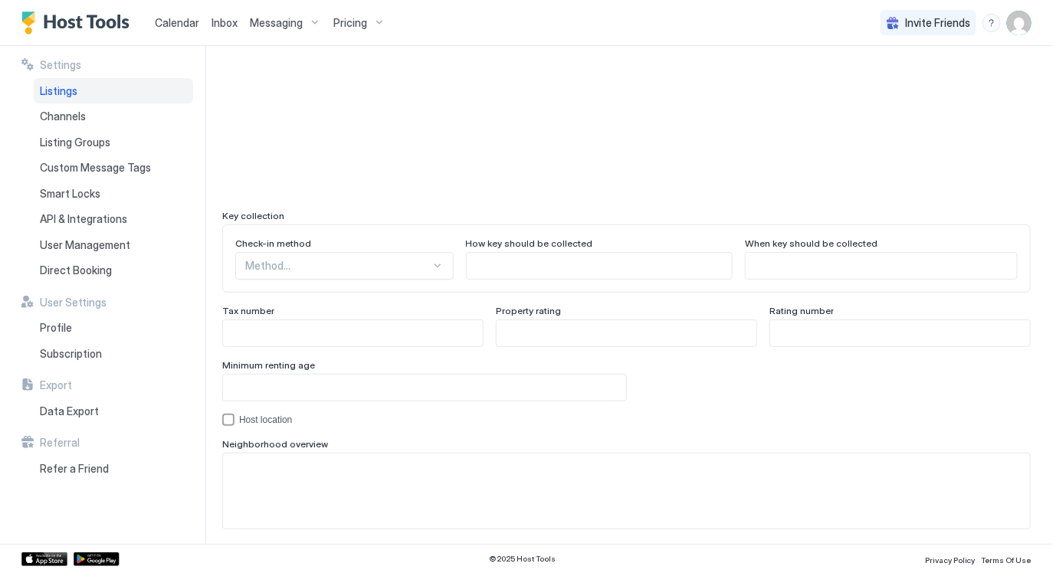
scroll to position [1276, 0]
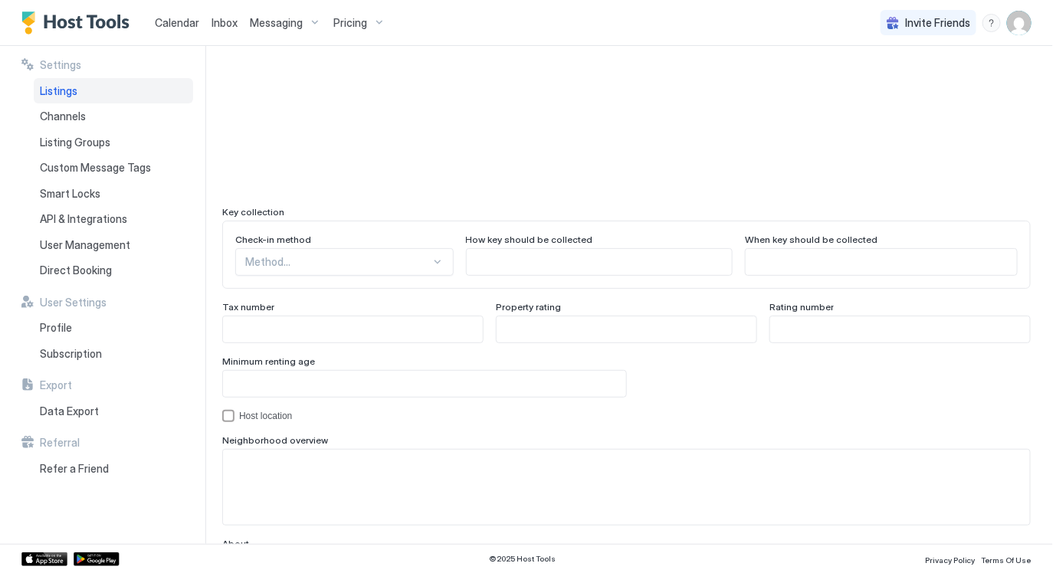
click at [394, 257] on div "Check-in method Method... How key should be collected When key should be collec…" at bounding box center [626, 255] width 808 height 68
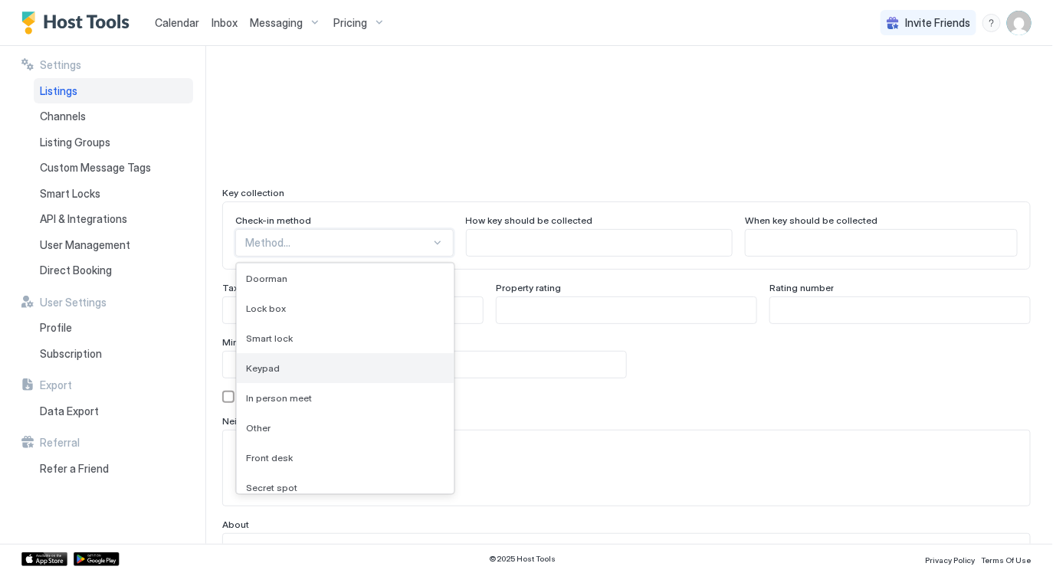
click at [298, 364] on div "Keypad" at bounding box center [345, 367] width 198 height 11
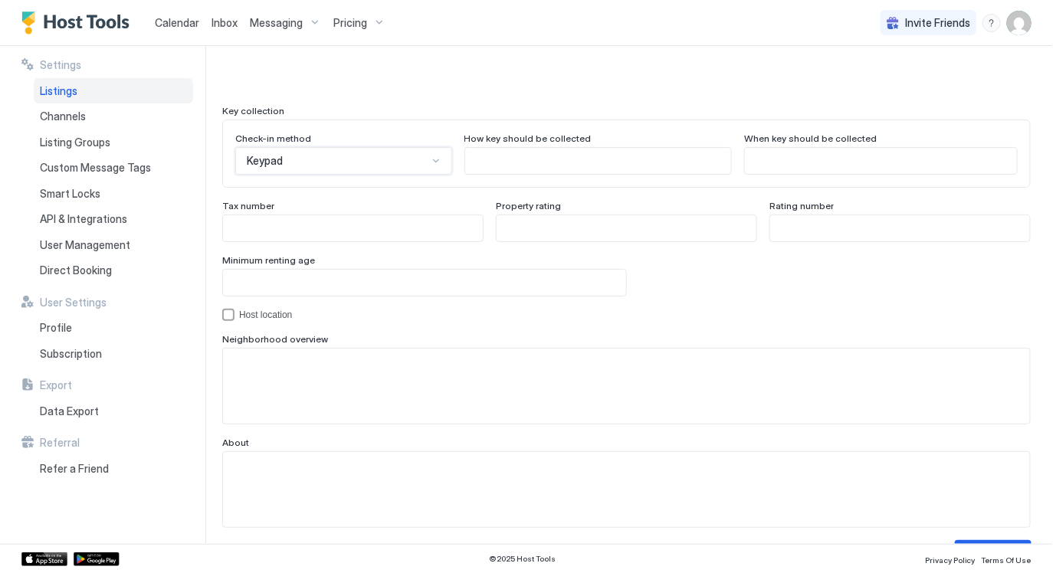
scroll to position [1418, 0]
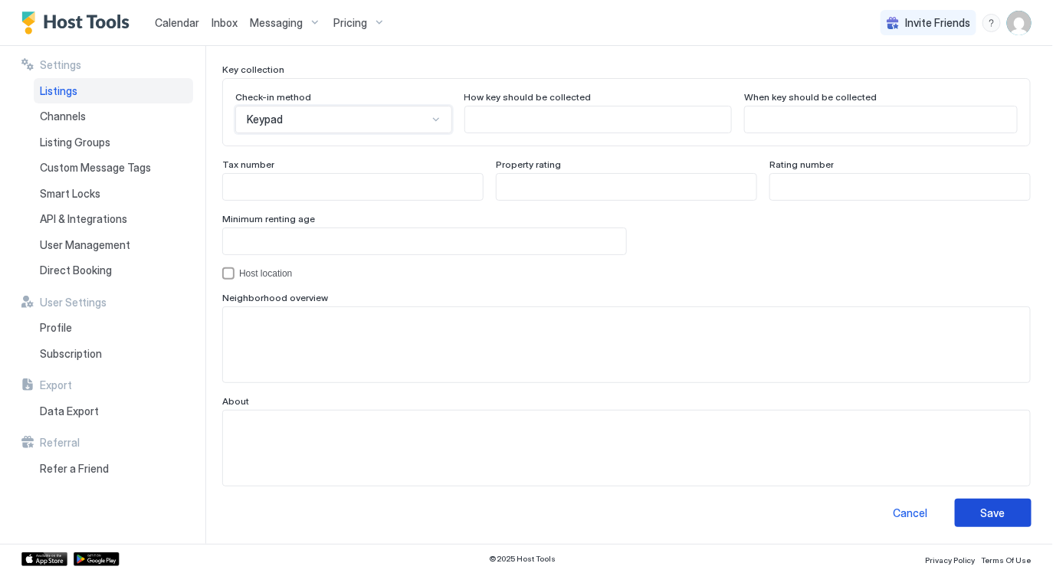
click at [988, 505] on div "Save" at bounding box center [993, 513] width 25 height 16
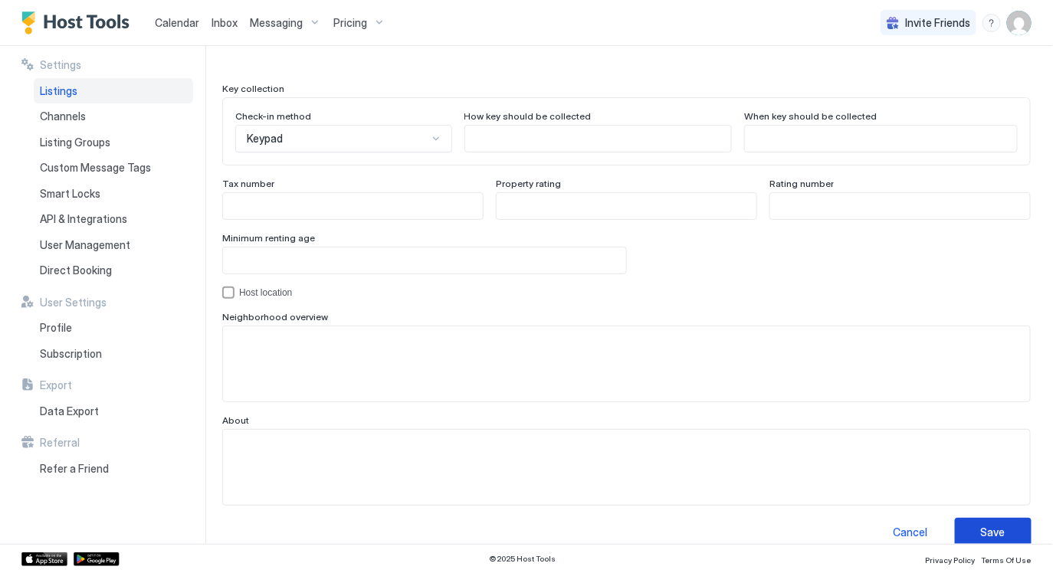
scroll to position [79, 0]
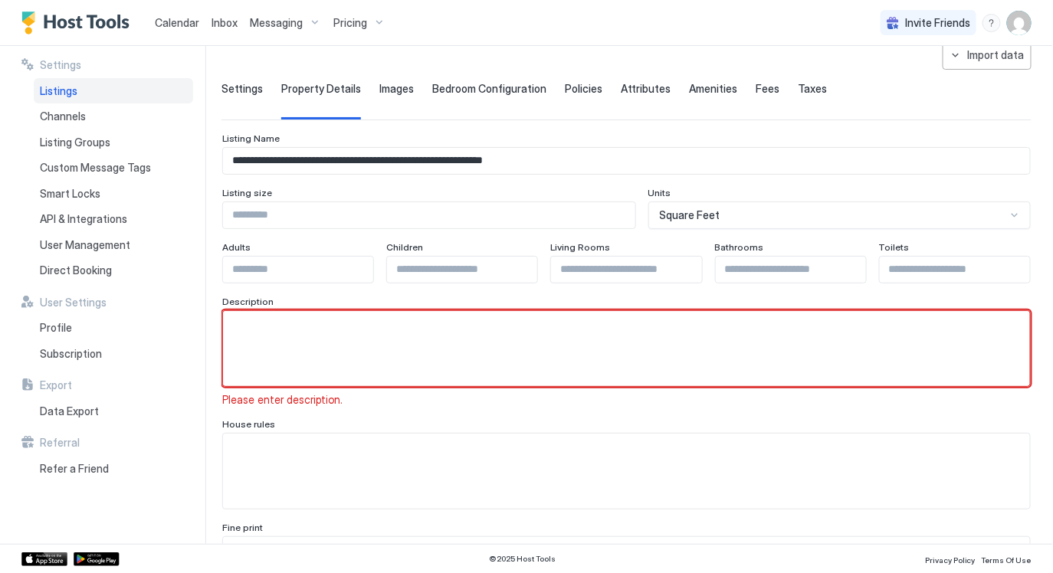
click at [677, 340] on textarea "Input Field" at bounding box center [626, 348] width 807 height 75
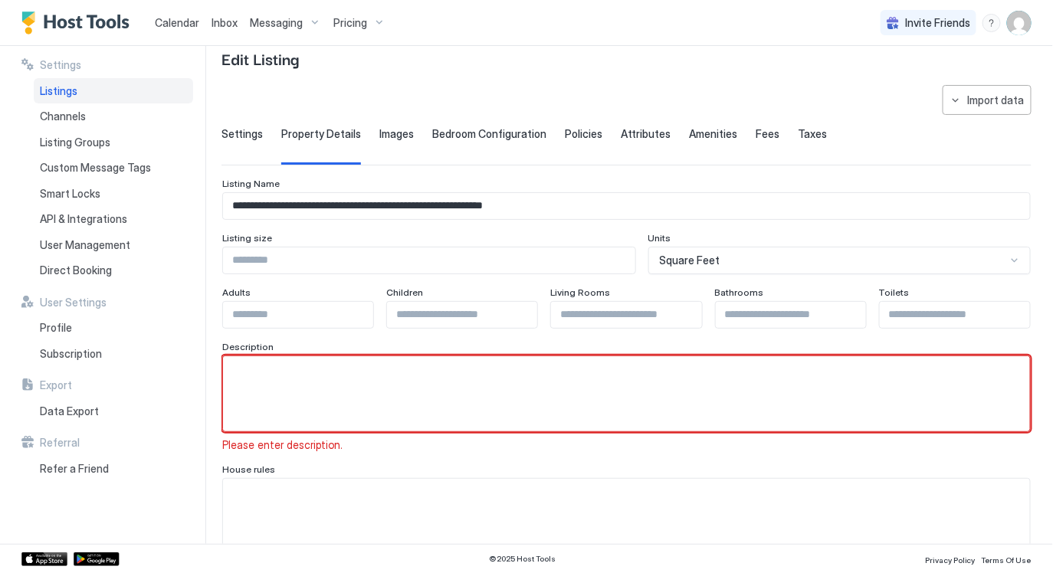
scroll to position [0, 0]
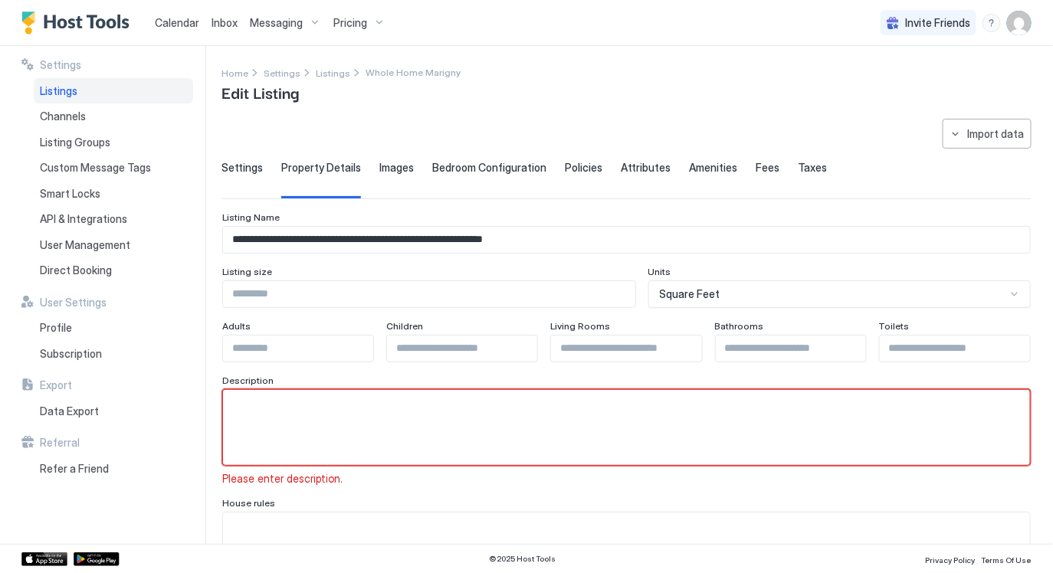
click at [253, 182] on div "Settings" at bounding box center [241, 180] width 41 height 38
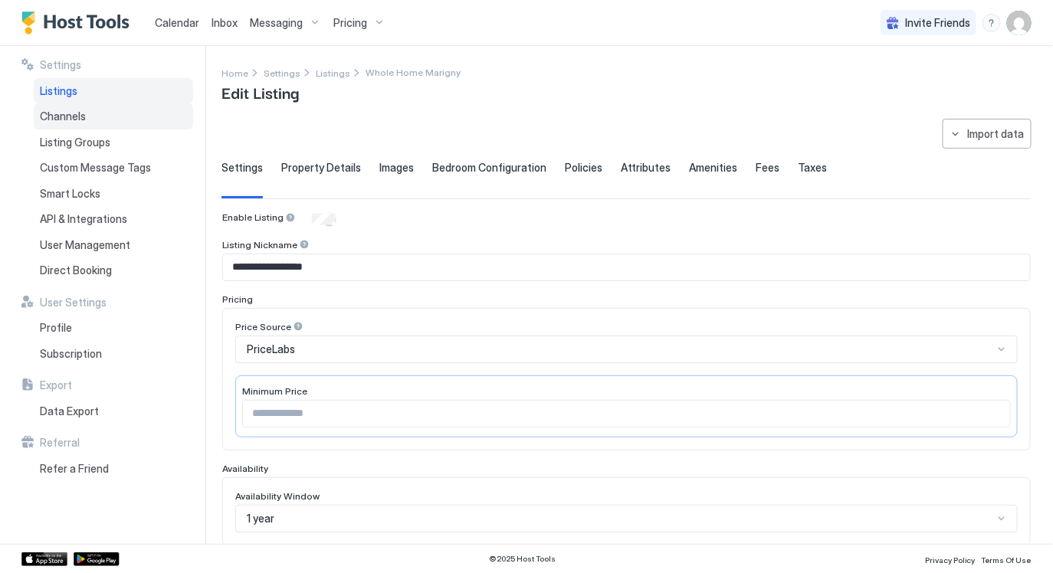
click at [133, 113] on div "Channels" at bounding box center [113, 116] width 159 height 26
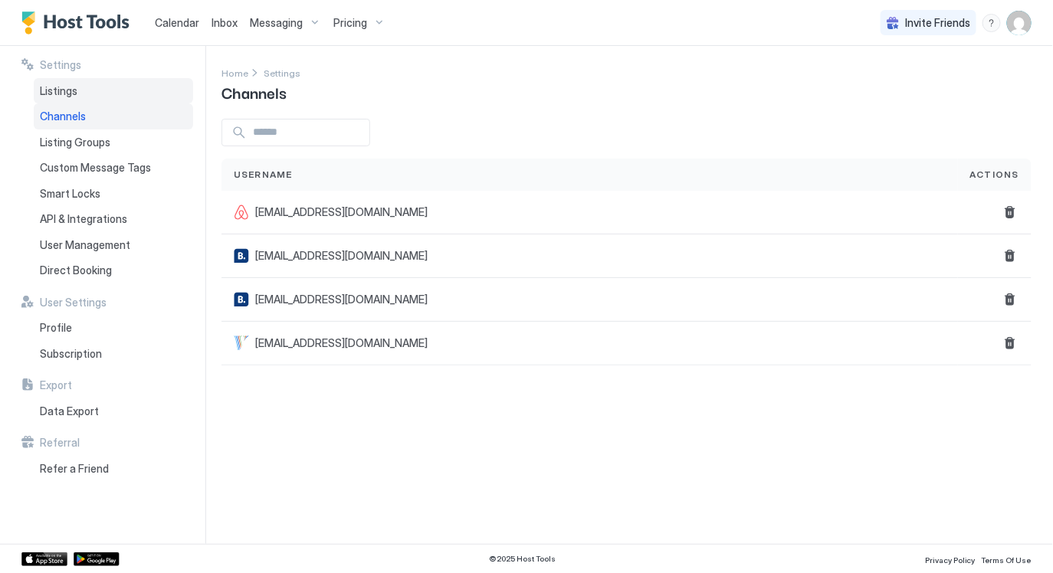
click at [125, 91] on div "Listings" at bounding box center [113, 91] width 159 height 26
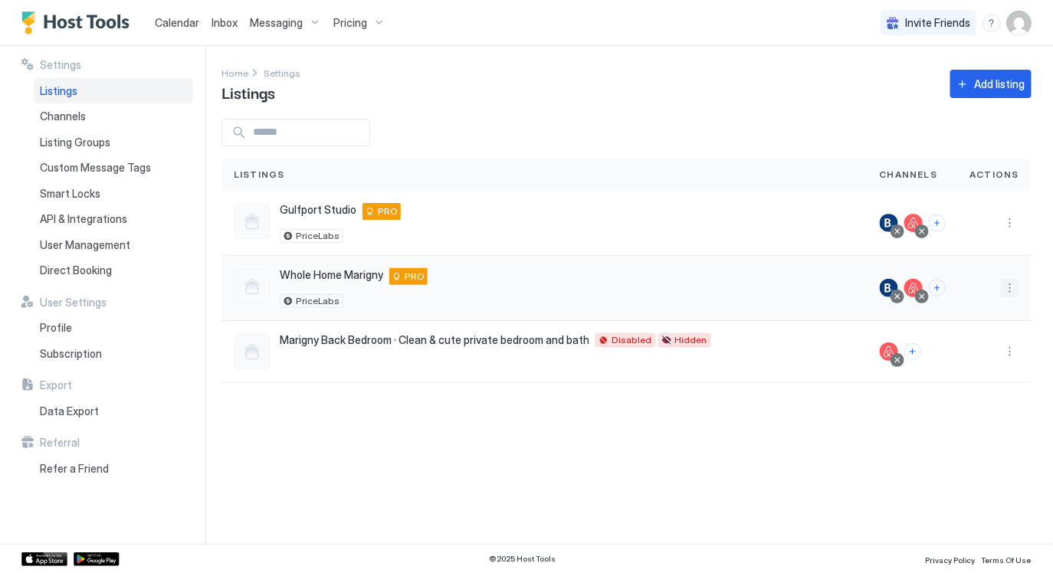
click at [1010, 287] on button "More options" at bounding box center [1010, 288] width 18 height 18
click at [790, 416] on div at bounding box center [526, 286] width 1053 height 573
click at [1010, 225] on button "More options" at bounding box center [1010, 223] width 18 height 18
click at [972, 334] on div "Airbnb Settings" at bounding box center [971, 342] width 105 height 25
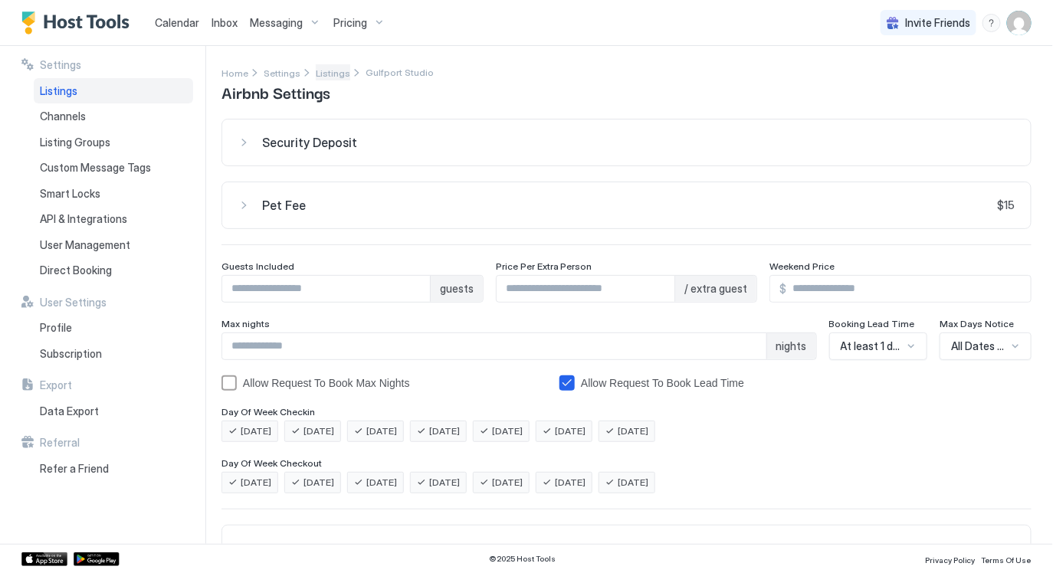
click at [316, 72] on span "Listings" at bounding box center [333, 72] width 34 height 11
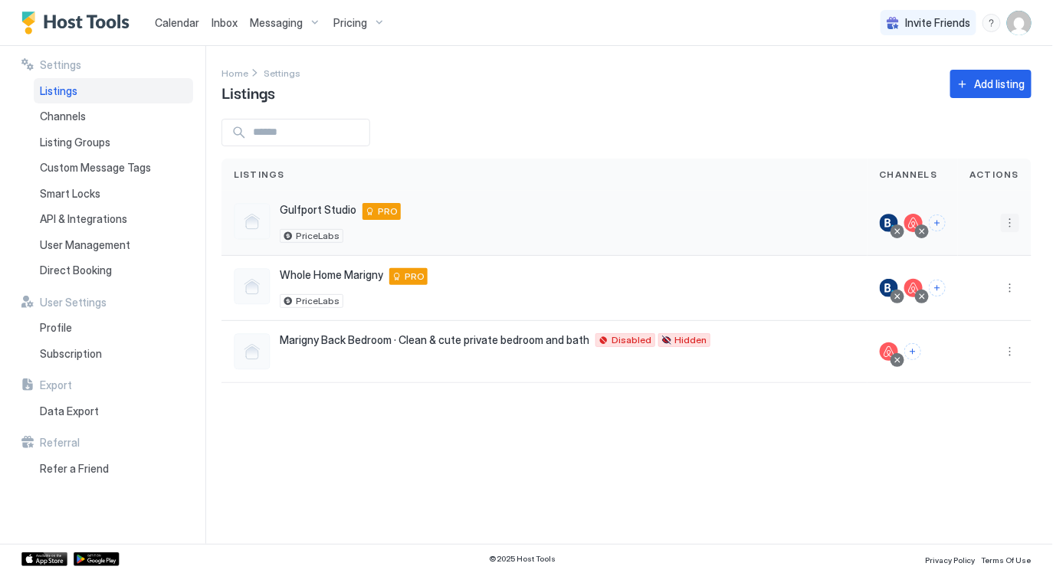
click at [1013, 224] on button "More options" at bounding box center [1010, 223] width 18 height 18
click at [977, 293] on span "Listing Settings" at bounding box center [976, 292] width 68 height 11
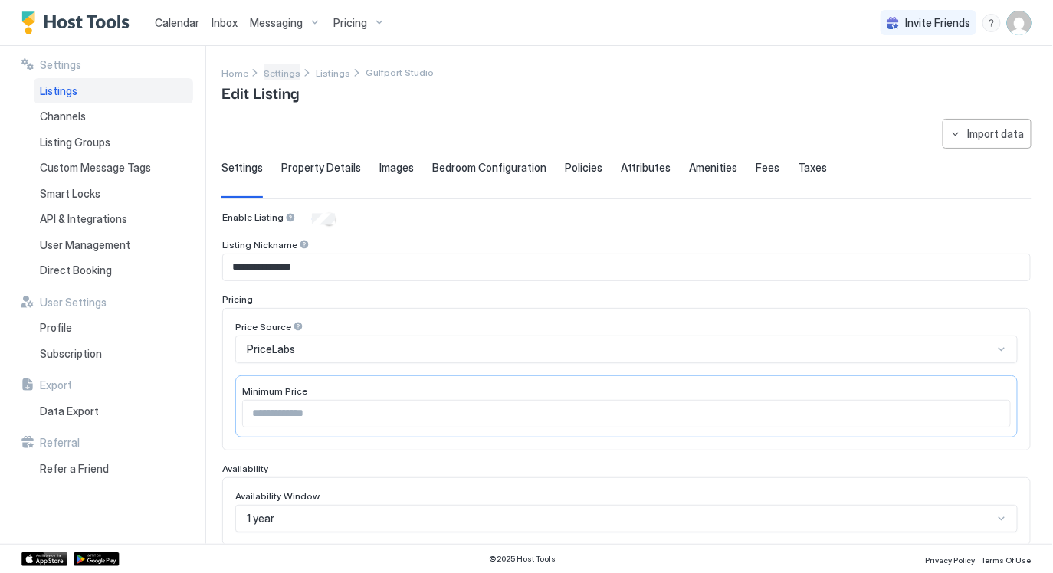
click at [290, 72] on span "Settings" at bounding box center [282, 72] width 37 height 11
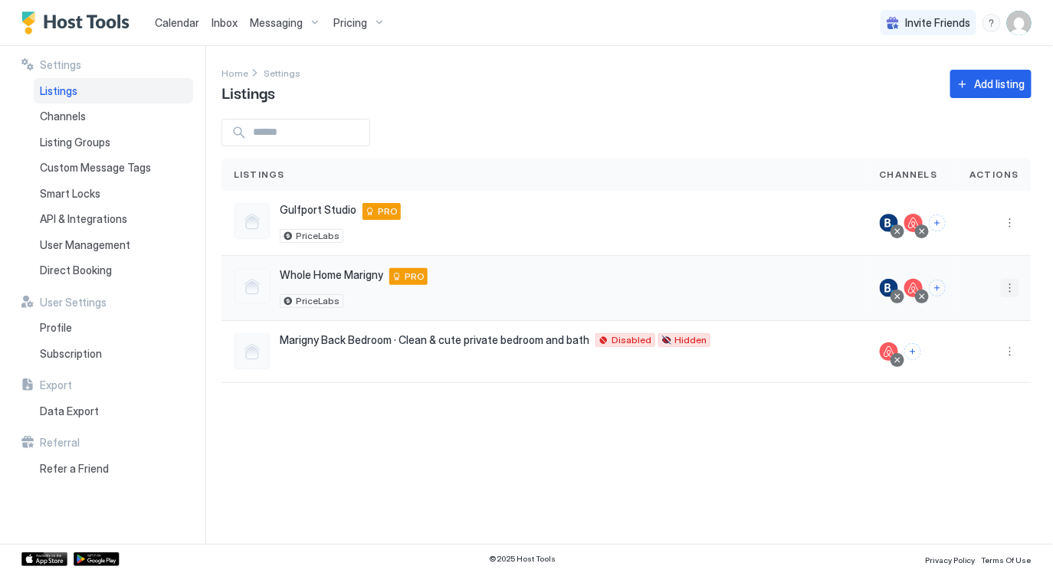
click at [1015, 288] on button "More options" at bounding box center [1010, 288] width 18 height 18
click at [988, 359] on span "Listing Settings" at bounding box center [976, 357] width 68 height 11
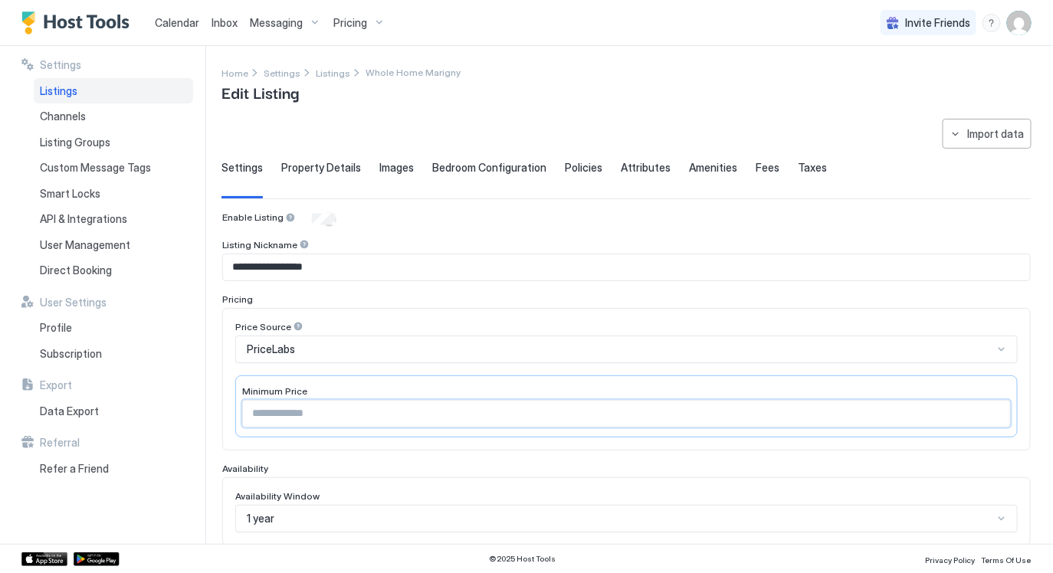
click at [504, 407] on input "**" at bounding box center [626, 414] width 767 height 26
type input "**"
click at [557, 290] on div "**********" at bounding box center [626, 536] width 808 height 651
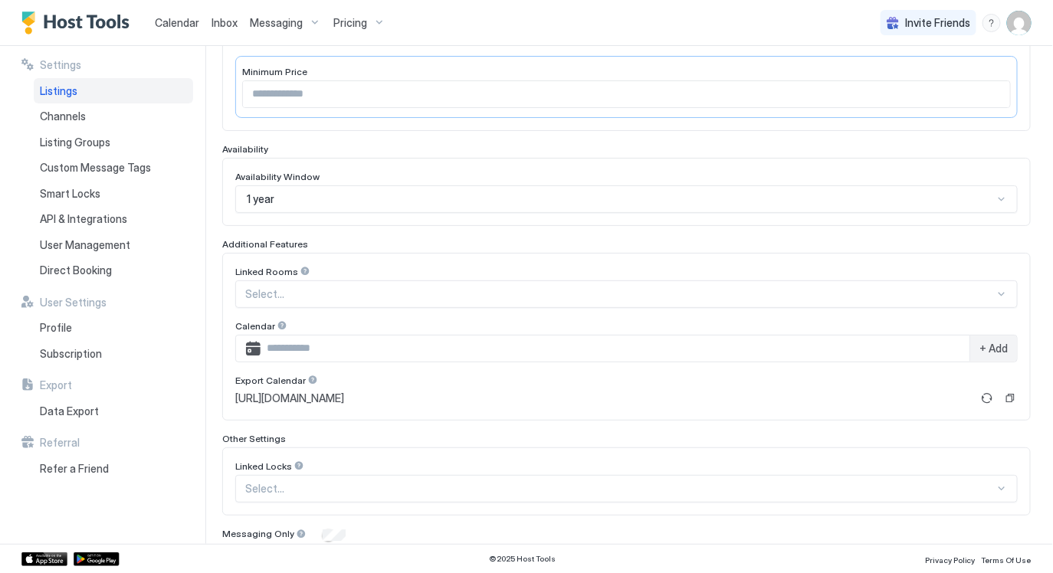
scroll to position [375, 0]
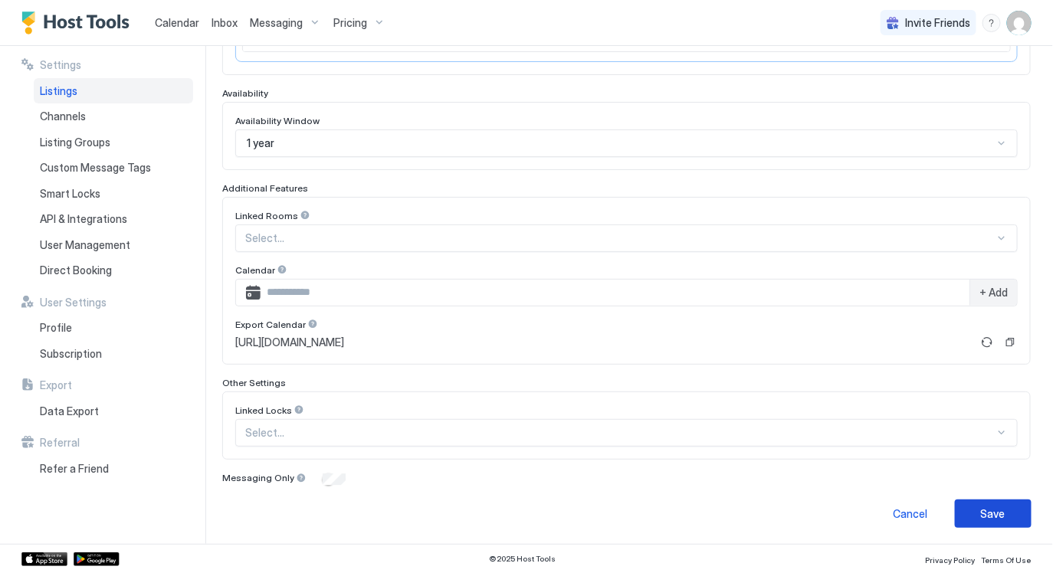
click at [995, 515] on div "Save" at bounding box center [993, 514] width 25 height 16
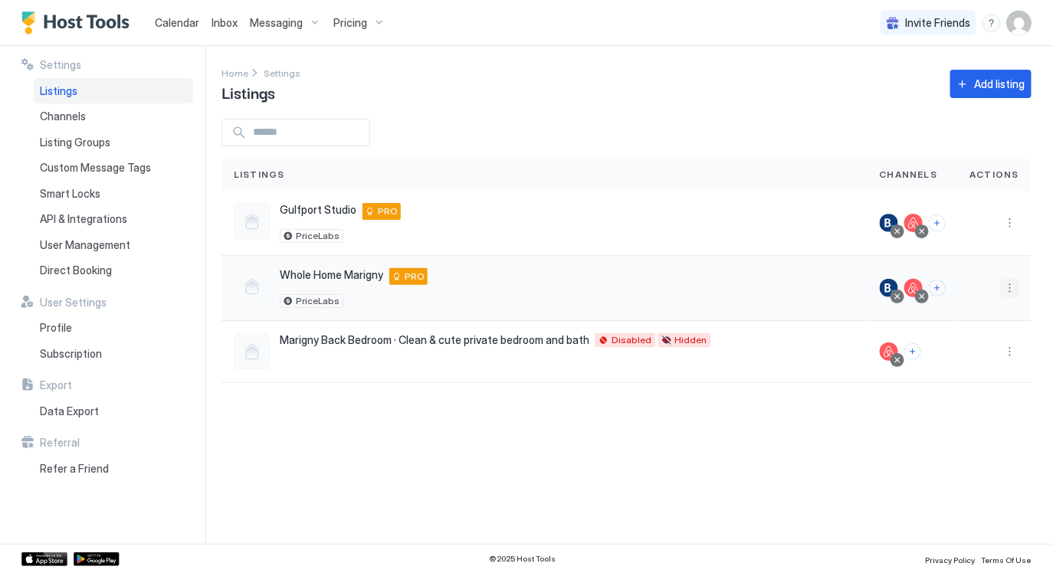
click at [1013, 290] on button "More options" at bounding box center [1010, 288] width 18 height 18
click at [964, 358] on span "Listing Settings" at bounding box center [976, 357] width 68 height 11
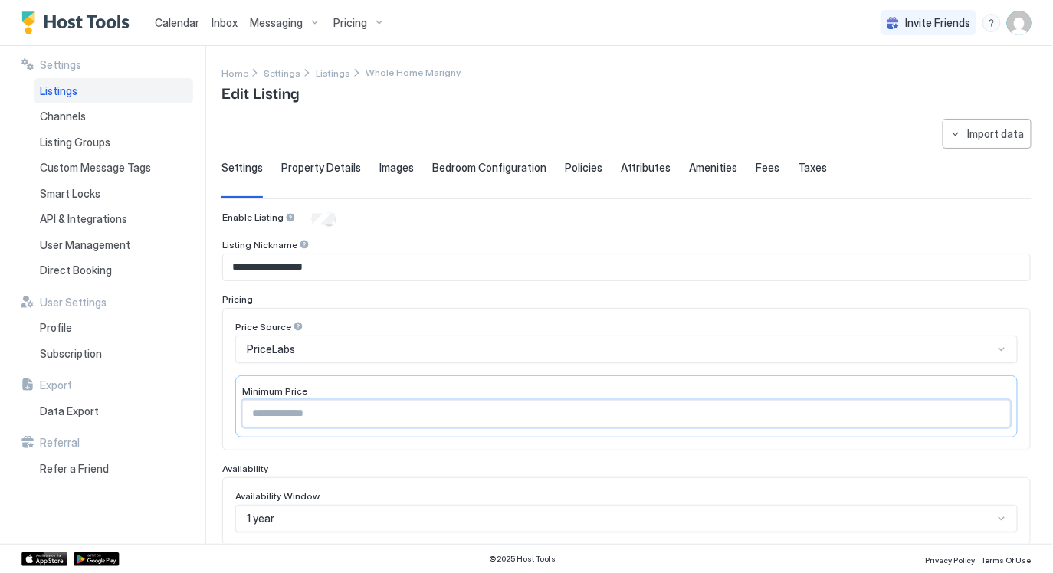
click at [426, 405] on input "**" at bounding box center [626, 414] width 767 height 26
type input "*"
type input "**"
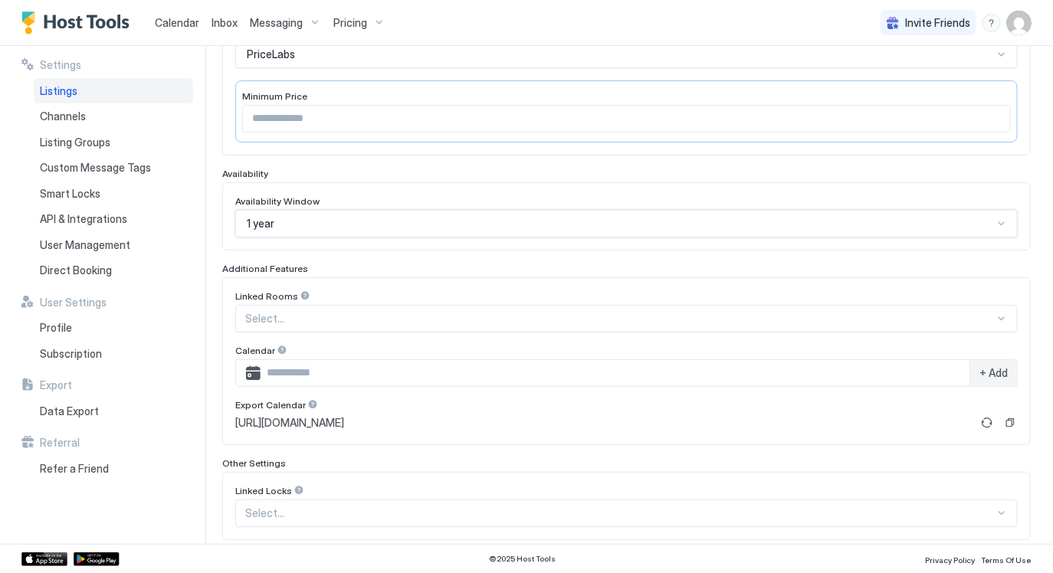
scroll to position [375, 0]
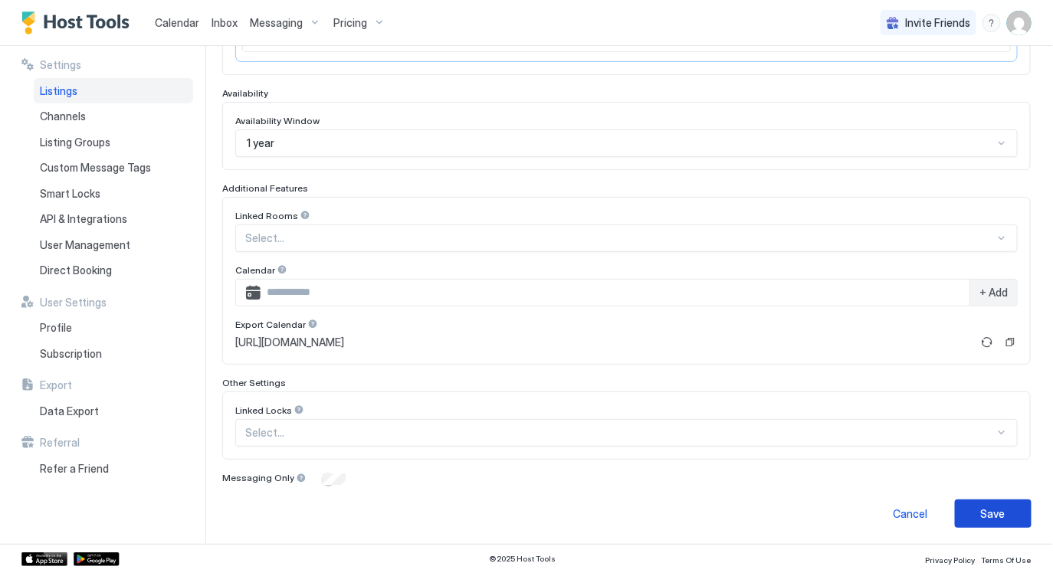
click at [1012, 511] on button "Save" at bounding box center [993, 514] width 77 height 28
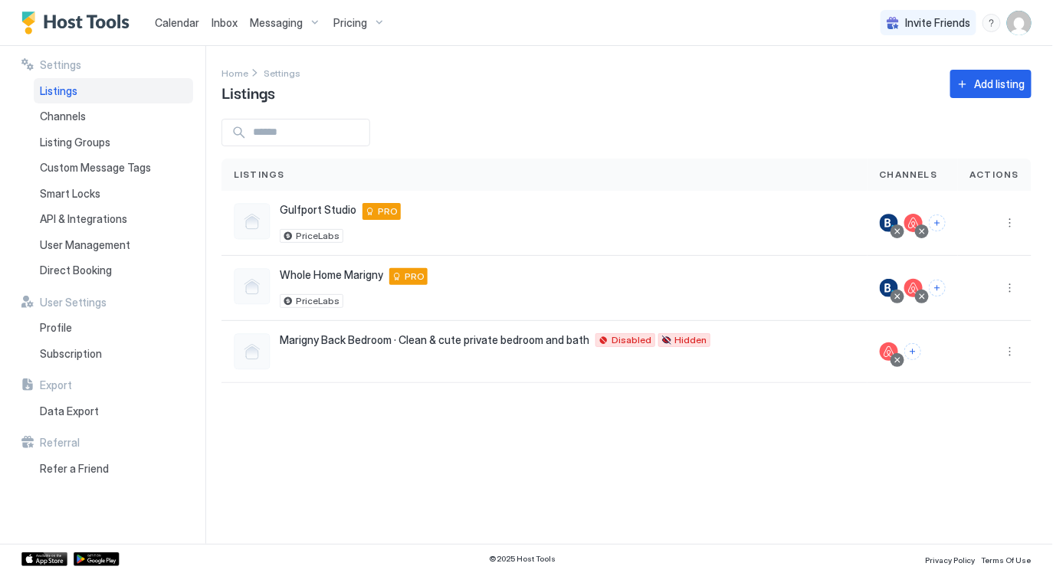
click at [169, 28] on span "Calendar" at bounding box center [177, 22] width 44 height 13
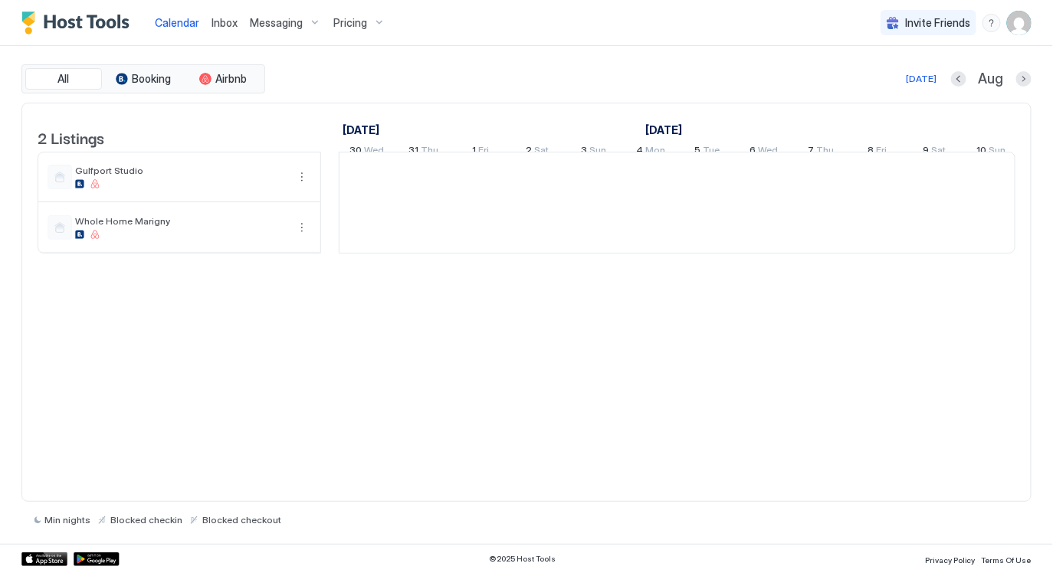
scroll to position [0, 851]
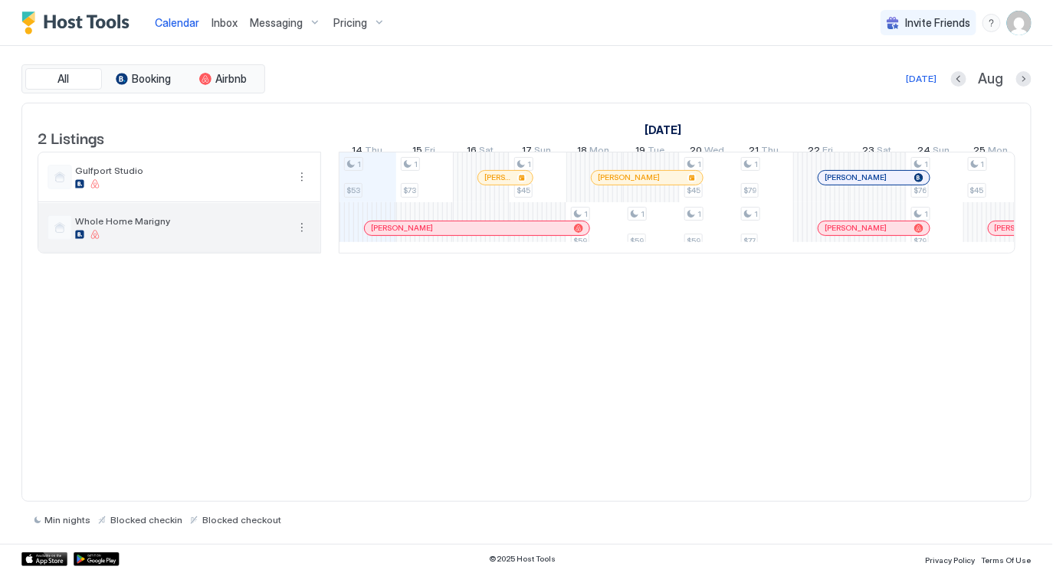
click at [212, 238] on div "Whole Home Marigny" at bounding box center [180, 227] width 211 height 24
click at [297, 236] on button "More options" at bounding box center [302, 227] width 18 height 18
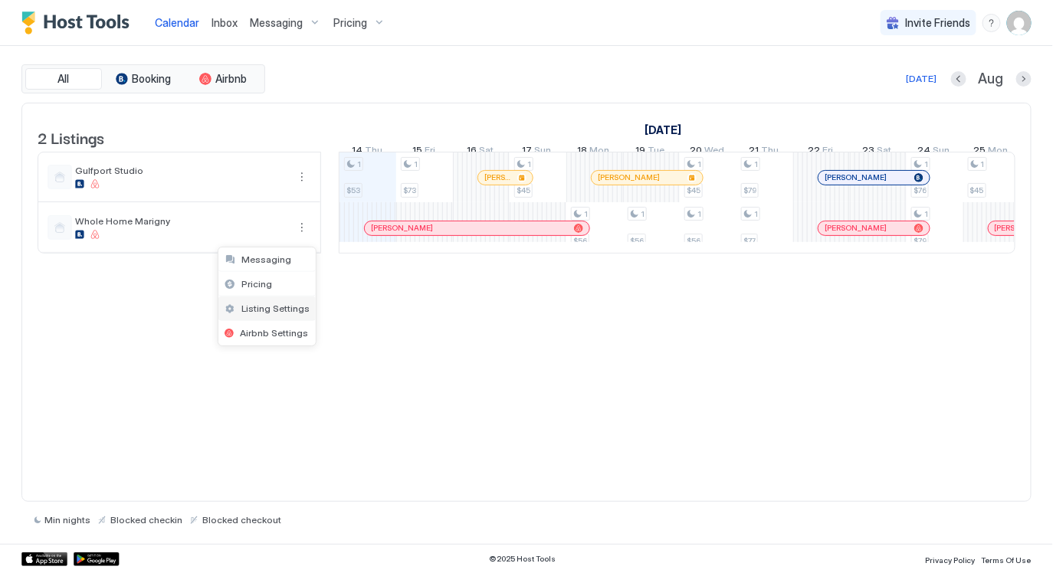
click at [267, 306] on span "Listing Settings" at bounding box center [275, 308] width 68 height 11
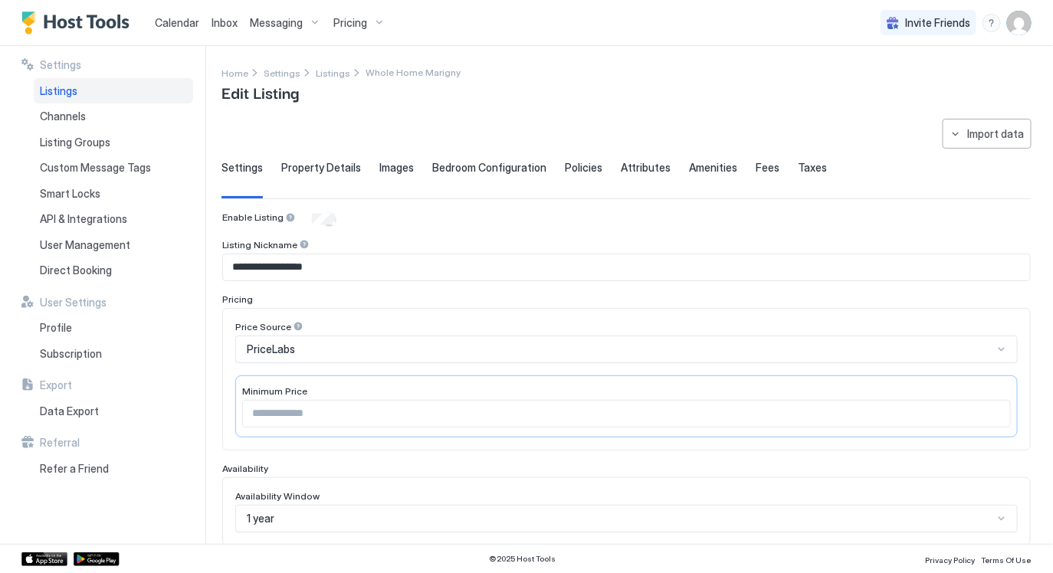
click at [375, 415] on input "**" at bounding box center [626, 414] width 767 height 26
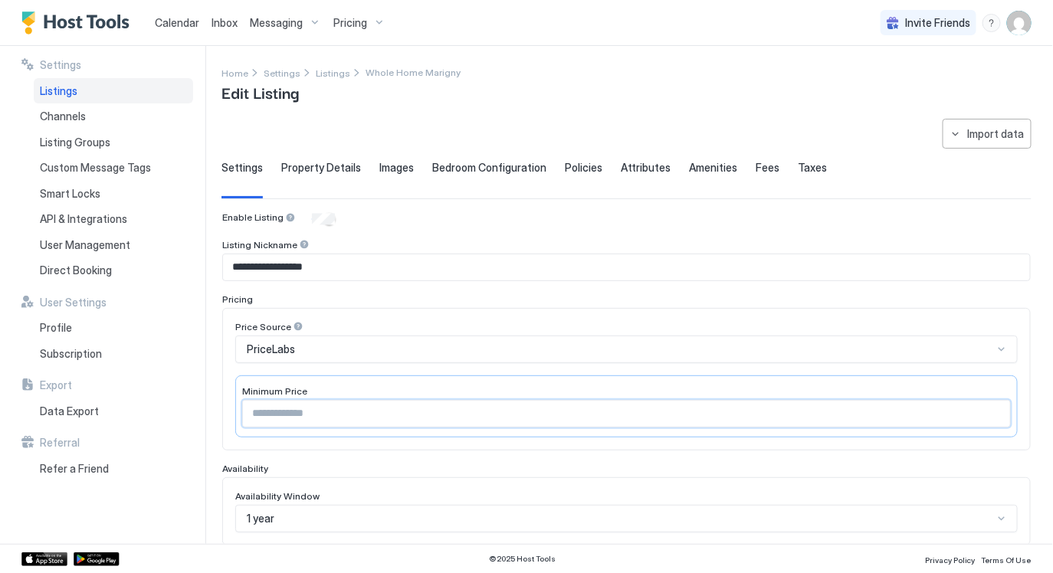
type input "**"
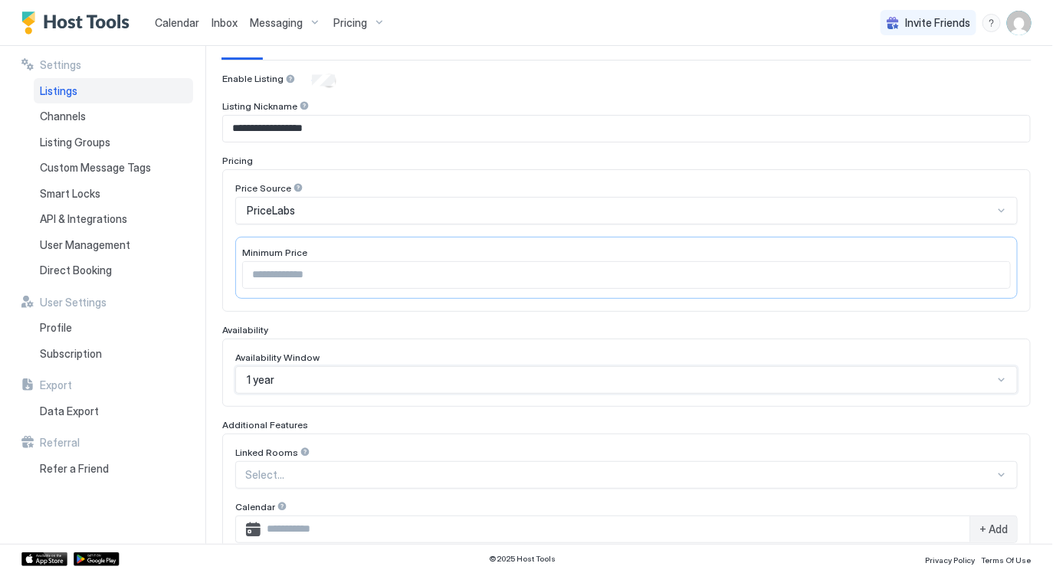
scroll to position [375, 0]
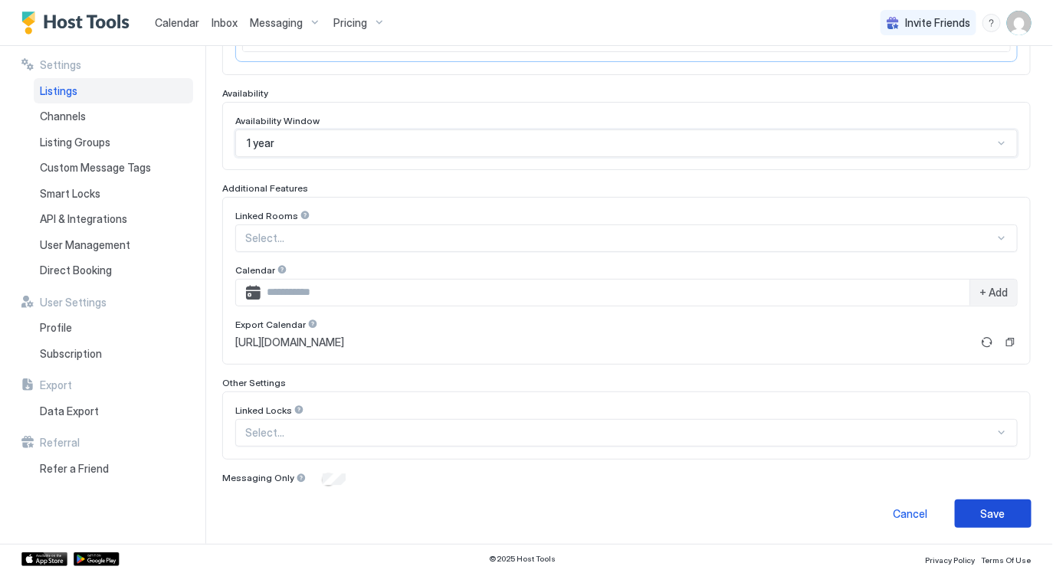
click at [979, 513] on button "Save" at bounding box center [993, 514] width 77 height 28
